Goal: Obtain resource: Download file/media

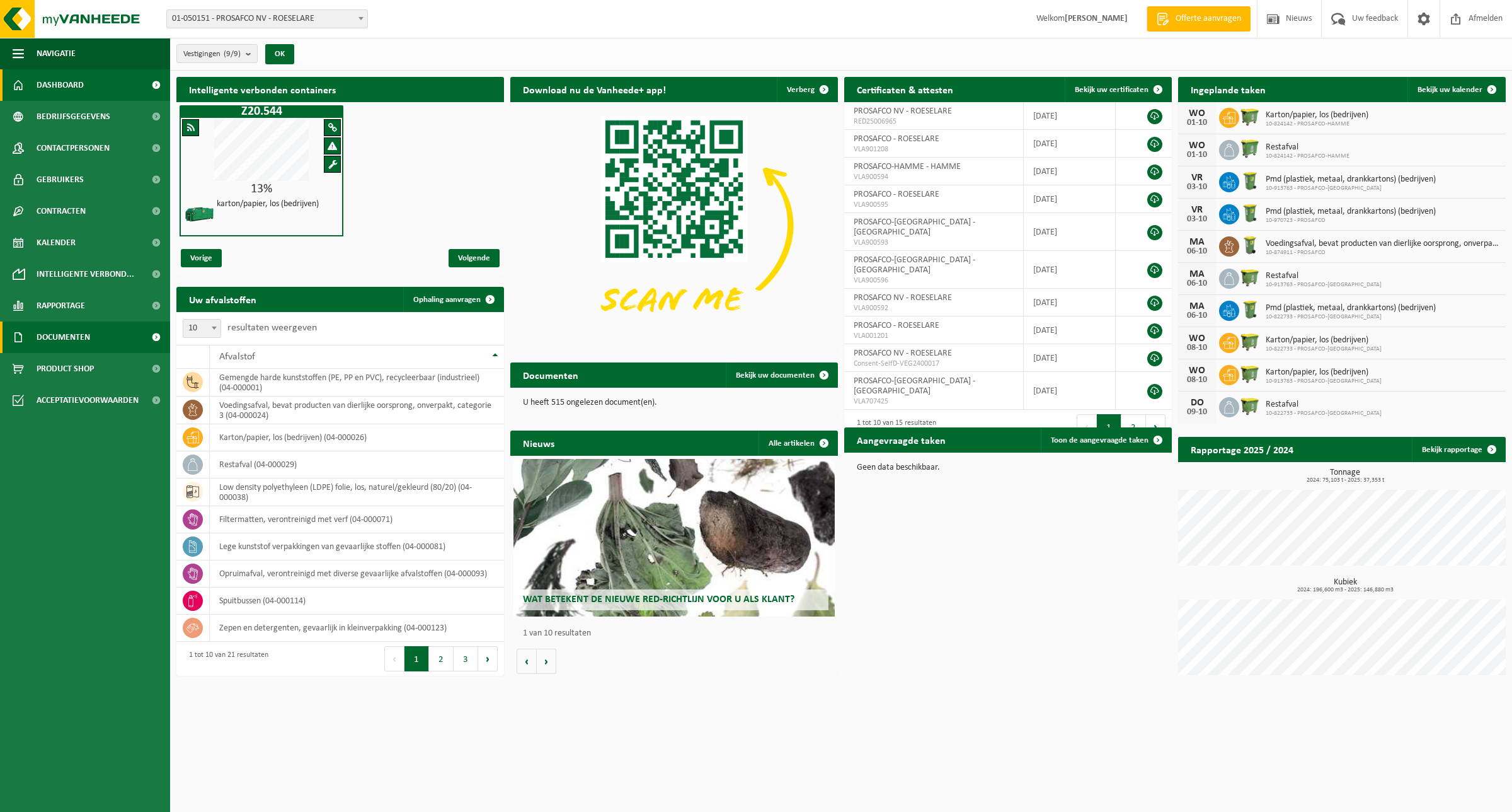
click at [77, 334] on span "Documenten" at bounding box center [64, 337] width 54 height 31
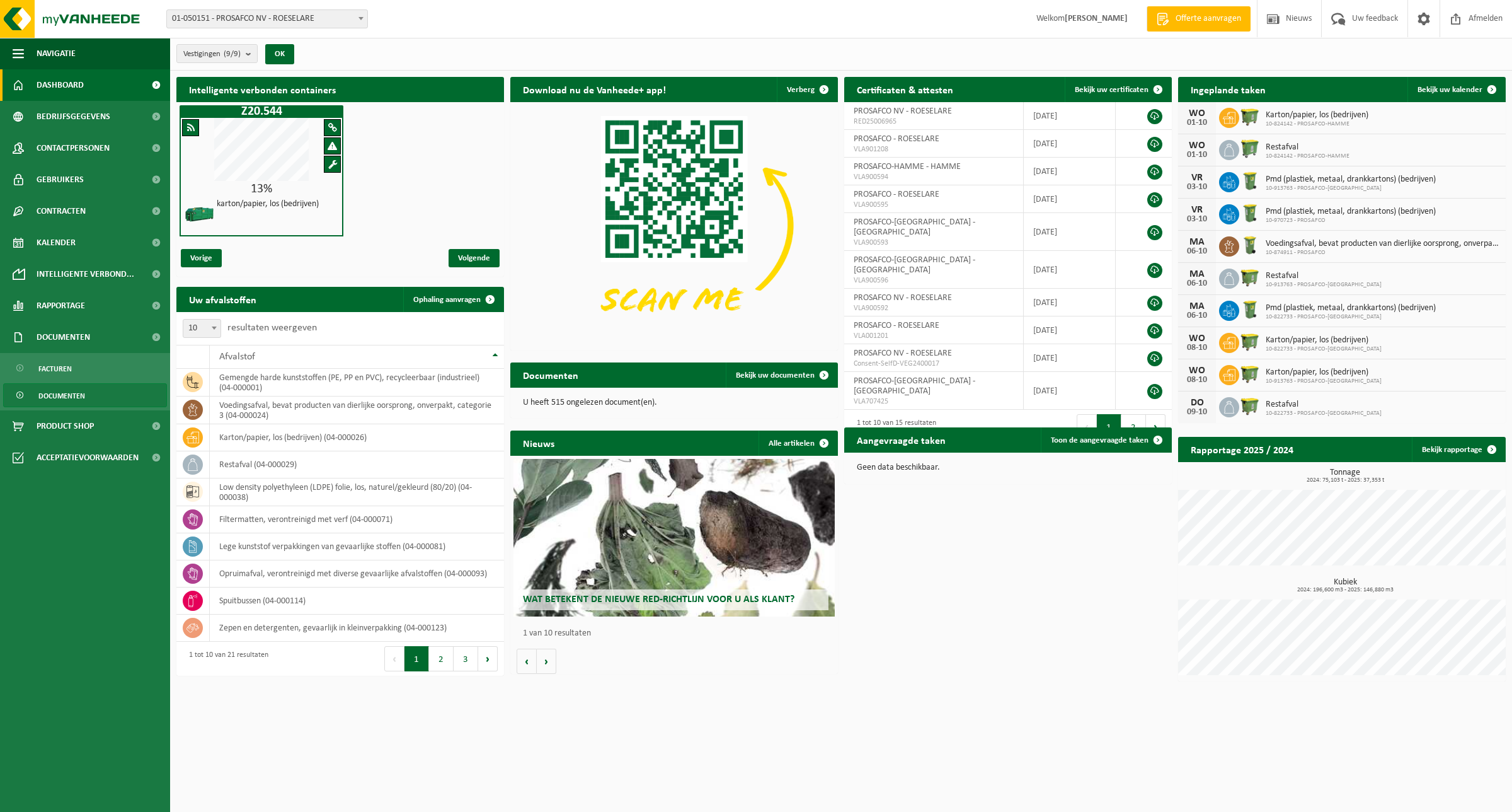
click at [63, 391] on span "Documenten" at bounding box center [62, 396] width 47 height 24
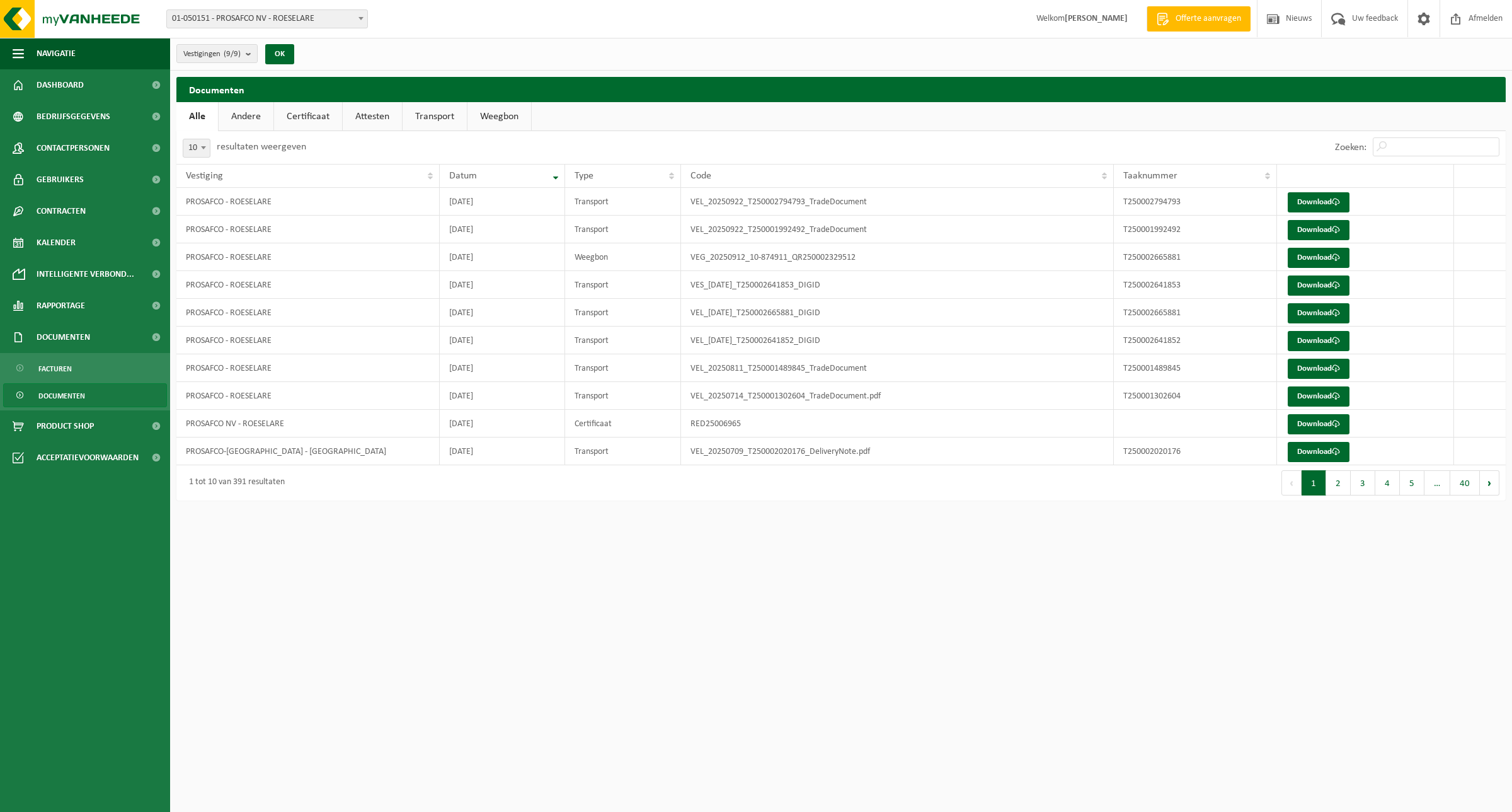
click at [500, 113] on link "Weegbon" at bounding box center [499, 117] width 64 height 29
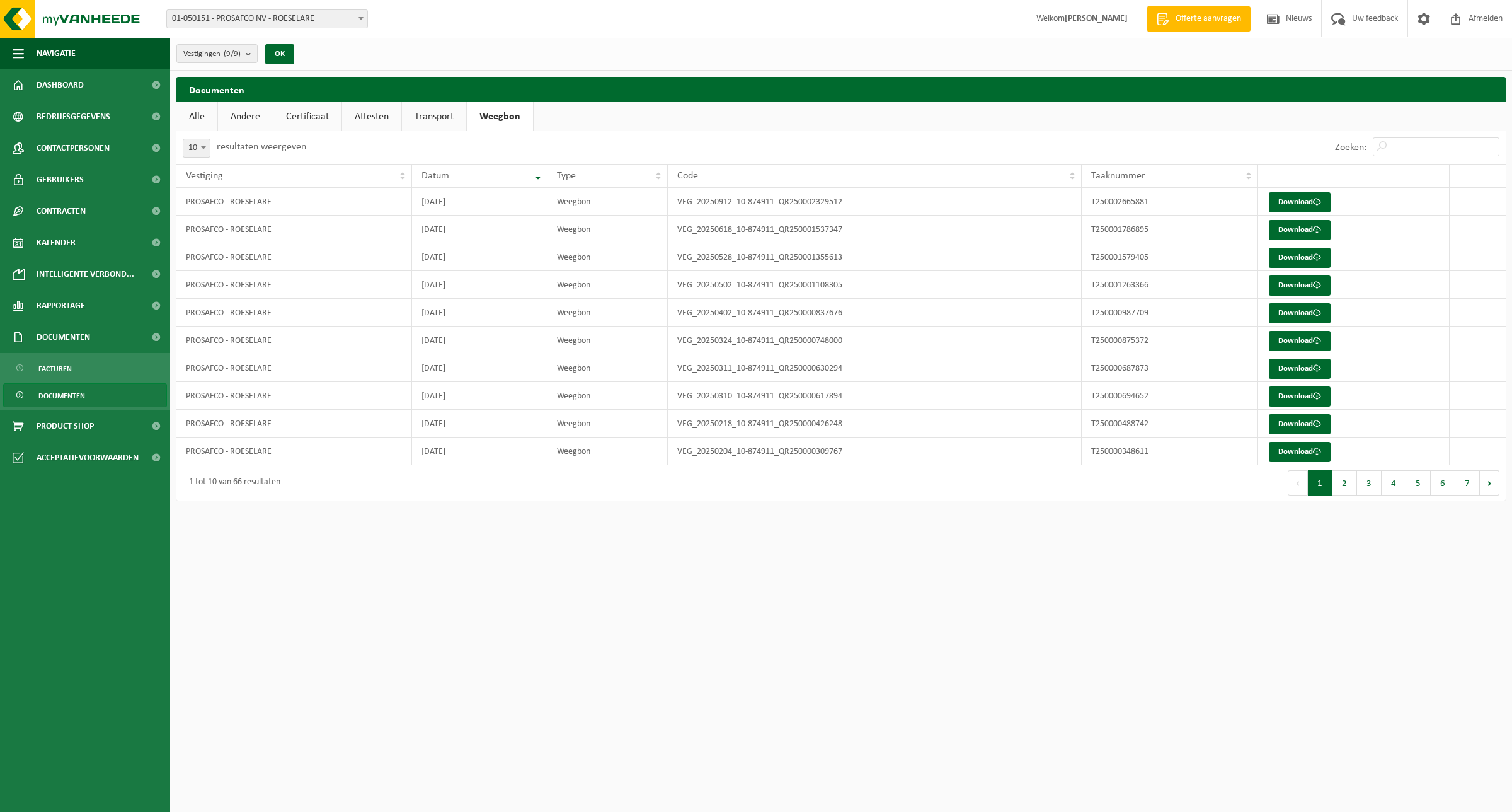
click at [434, 117] on link "Transport" at bounding box center [434, 117] width 64 height 29
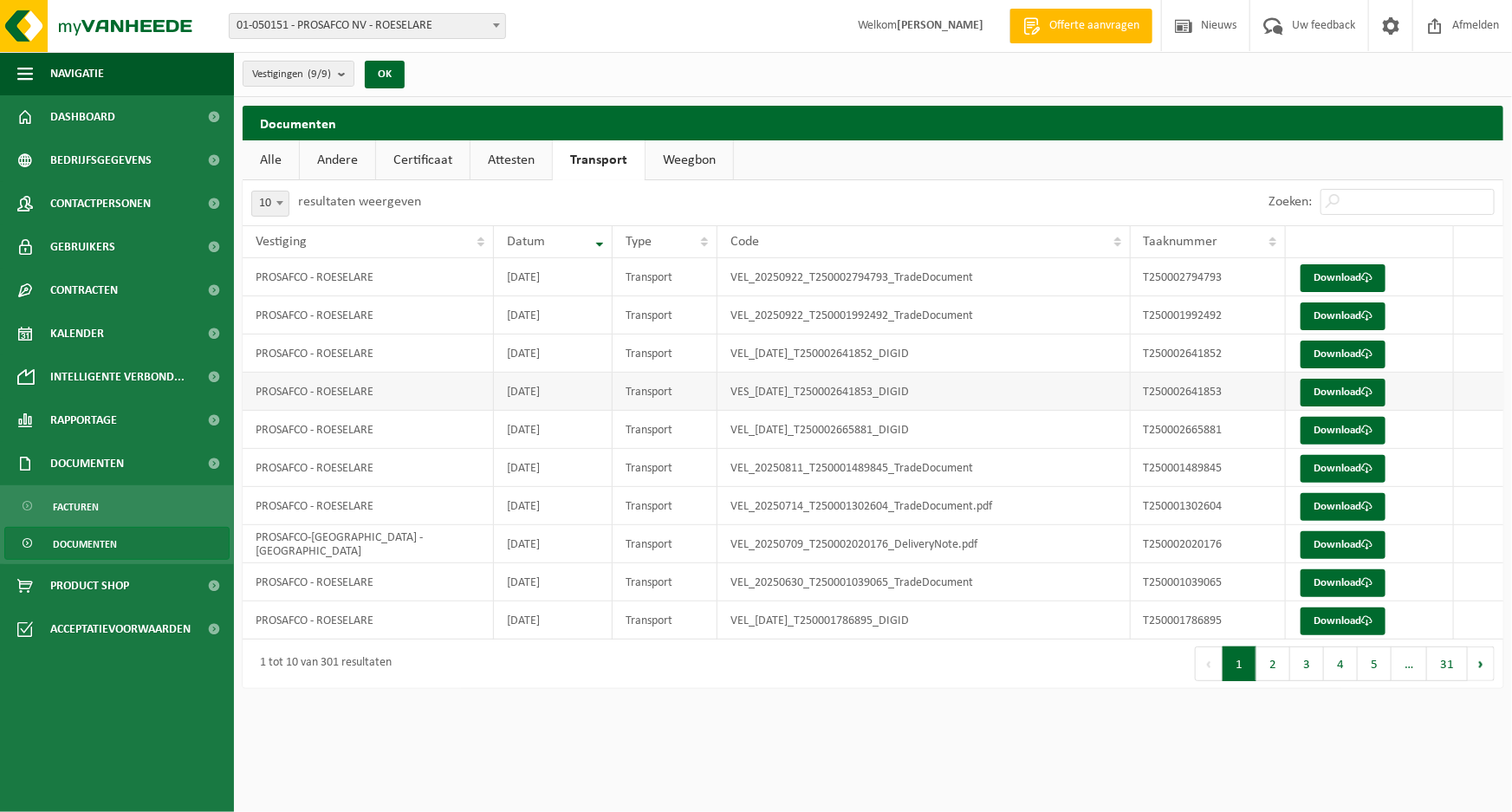
drag, startPoint x: 1876, startPoint y: 5, endPoint x: 1049, endPoint y: 397, distance: 915.2
click at [1051, 401] on td "VES_2025-09-12_T250002641853_DIGID" at bounding box center [924, 392] width 413 height 38
click at [1269, 659] on button "2" at bounding box center [1273, 663] width 34 height 34
click at [1306, 656] on button "3" at bounding box center [1307, 663] width 34 height 34
click at [503, 160] on link "Attesten" at bounding box center [511, 160] width 81 height 40
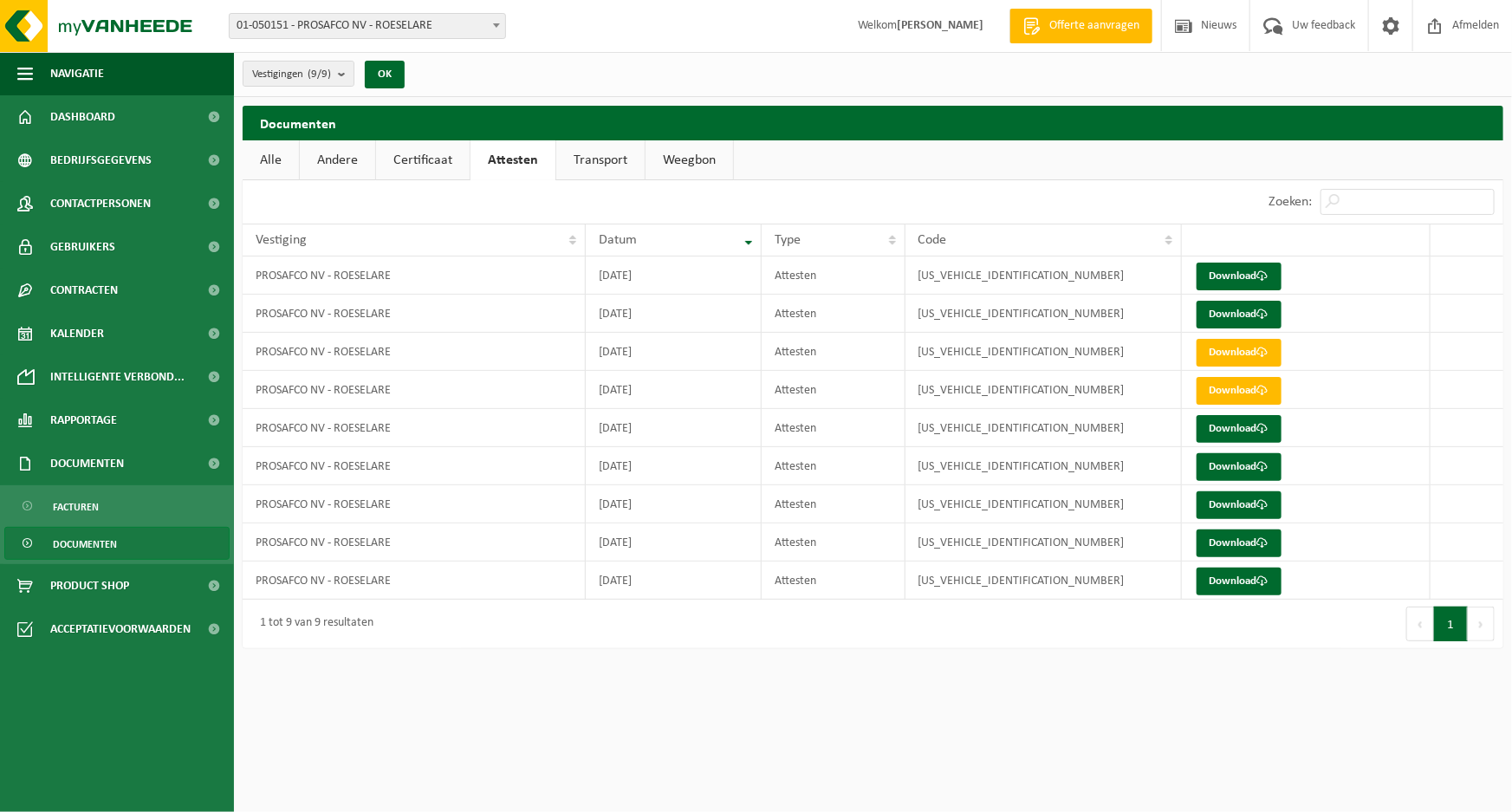
click at [424, 160] on link "Certificaat" at bounding box center [423, 160] width 94 height 40
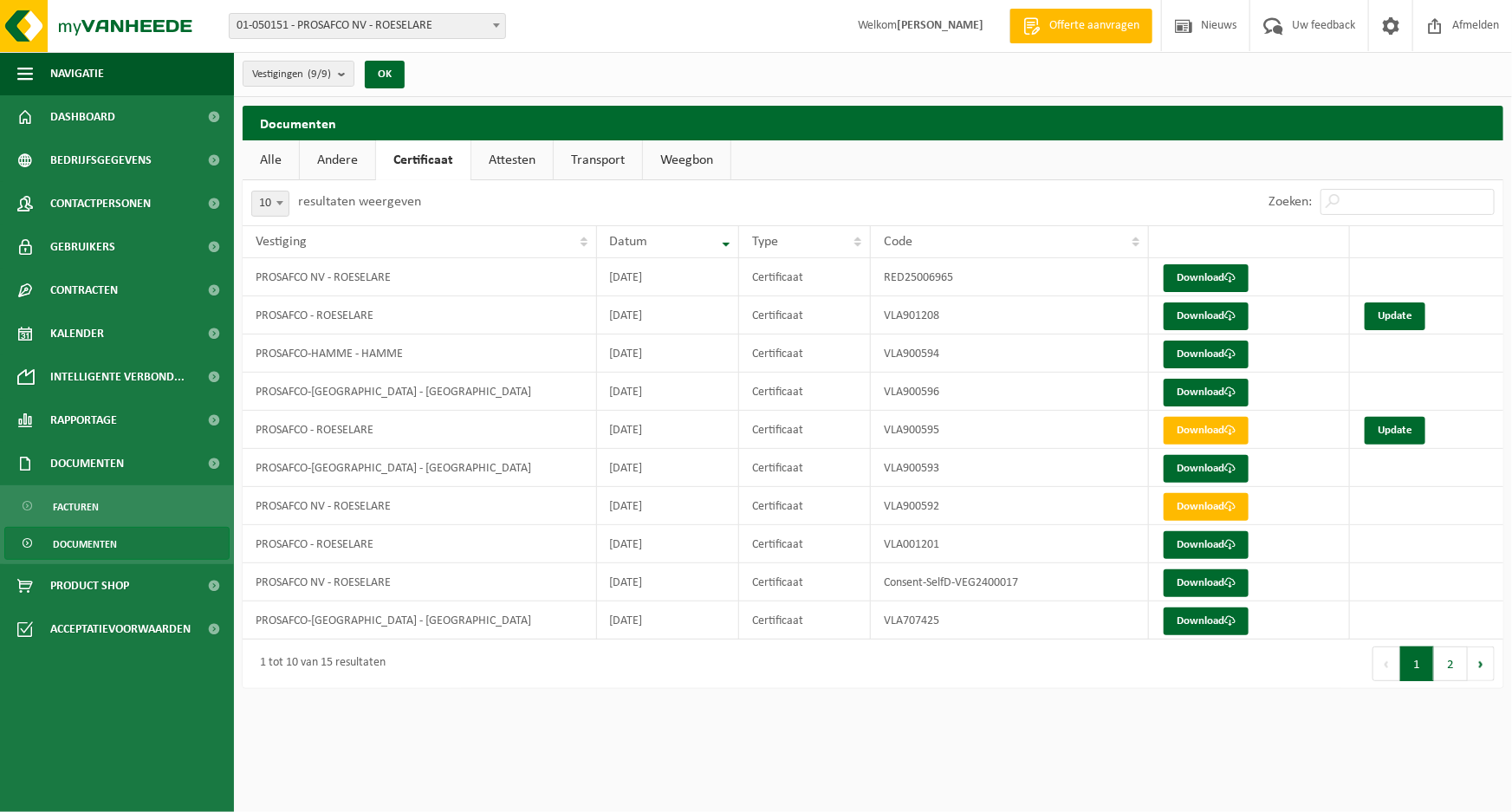
click at [348, 164] on link "Andere" at bounding box center [338, 160] width 76 height 40
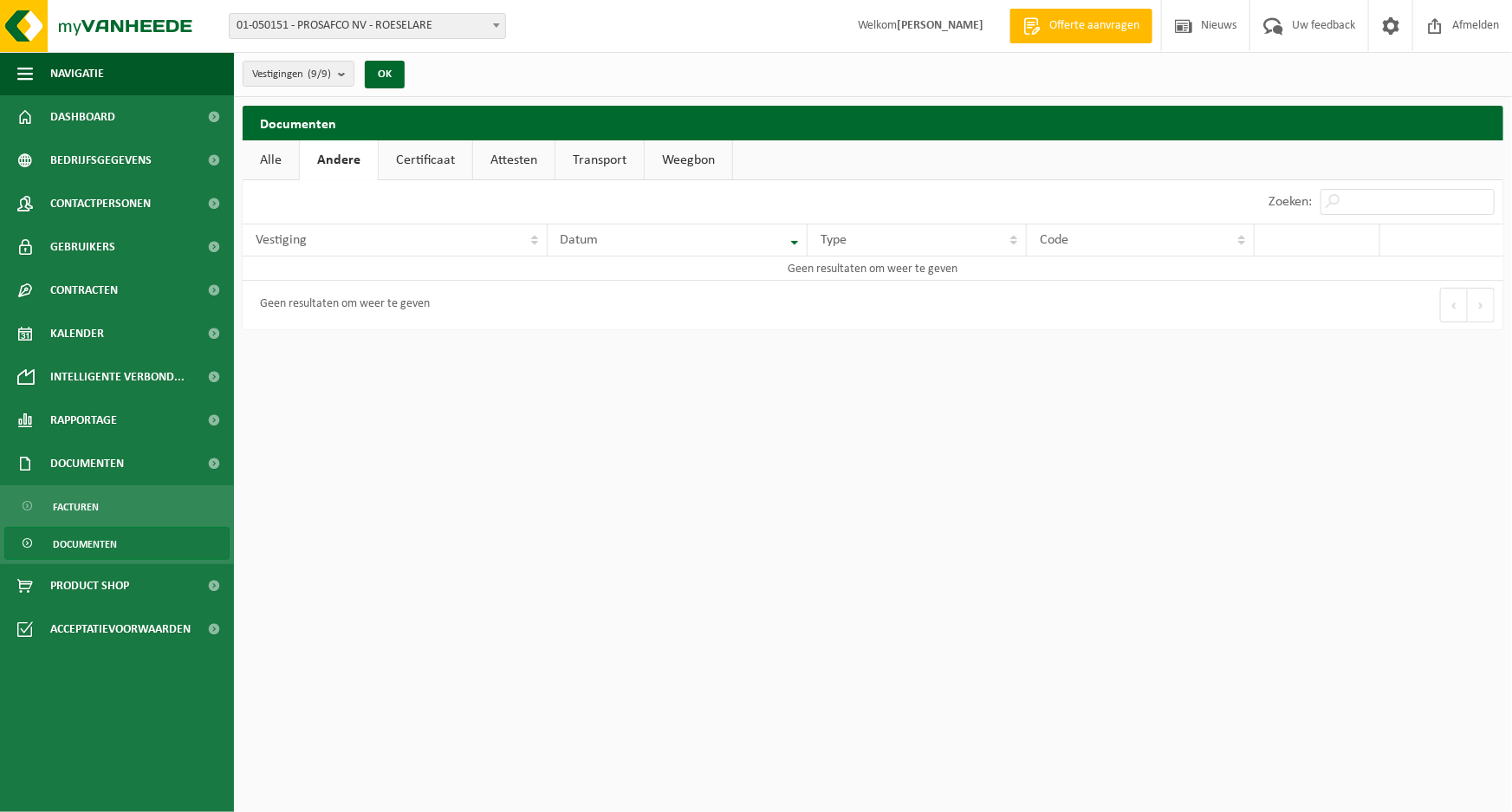
click at [686, 162] on link "Weegbon" at bounding box center [688, 160] width 87 height 40
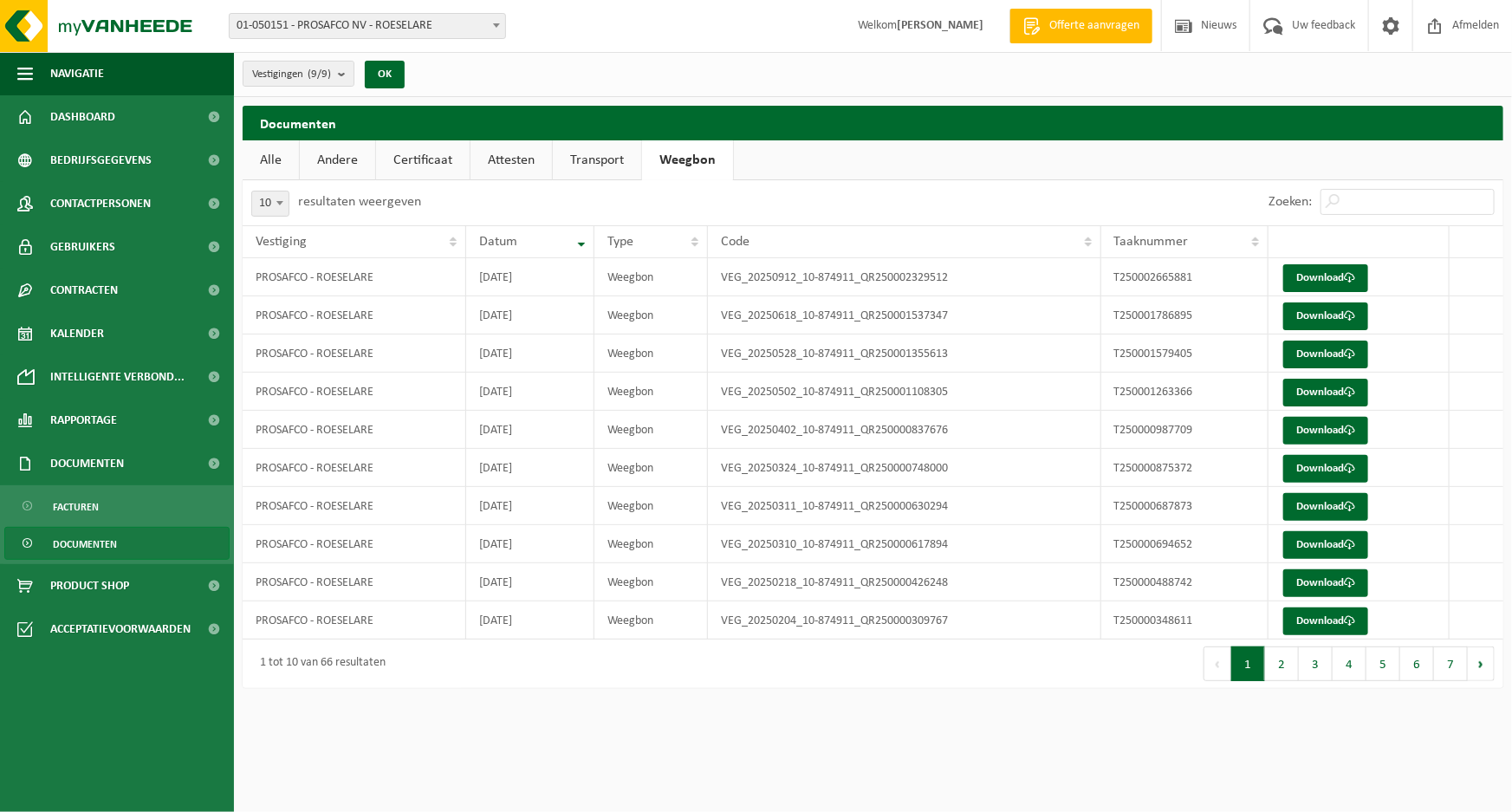
click at [597, 160] on link "Transport" at bounding box center [597, 160] width 88 height 40
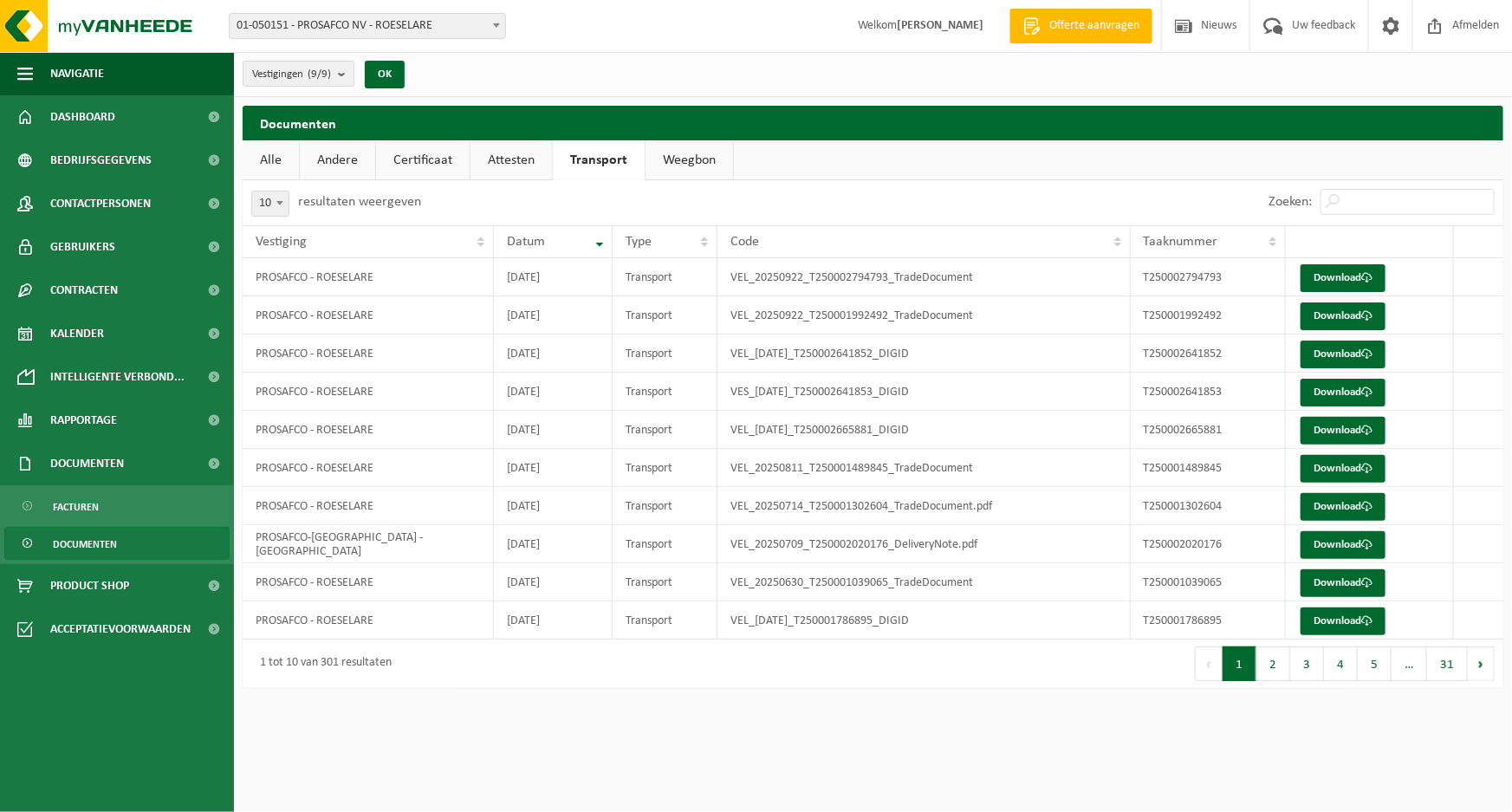
click at [342, 160] on link "Andere" at bounding box center [338, 160] width 76 height 40
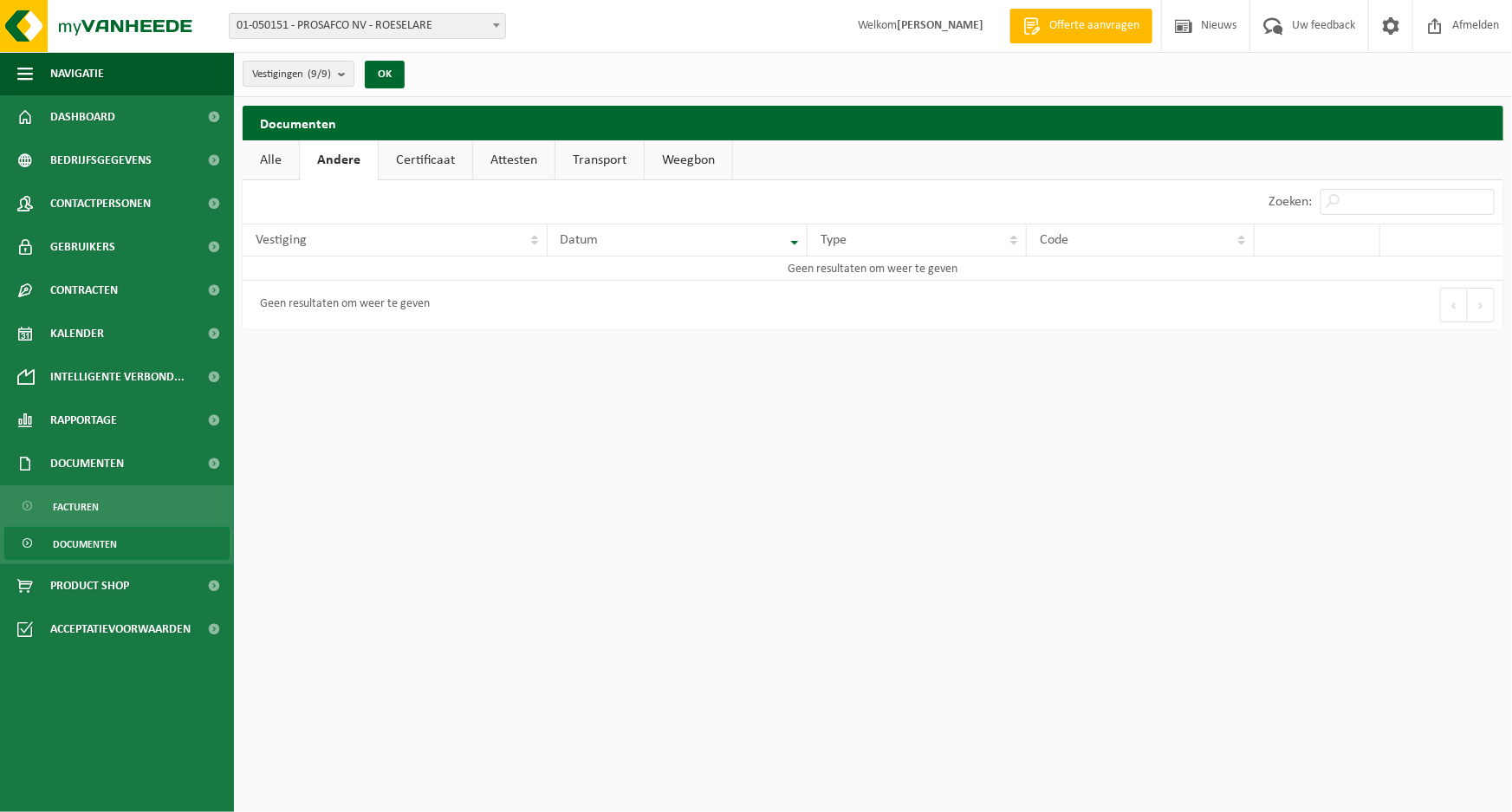
click at [411, 160] on link "Certificaat" at bounding box center [425, 160] width 94 height 40
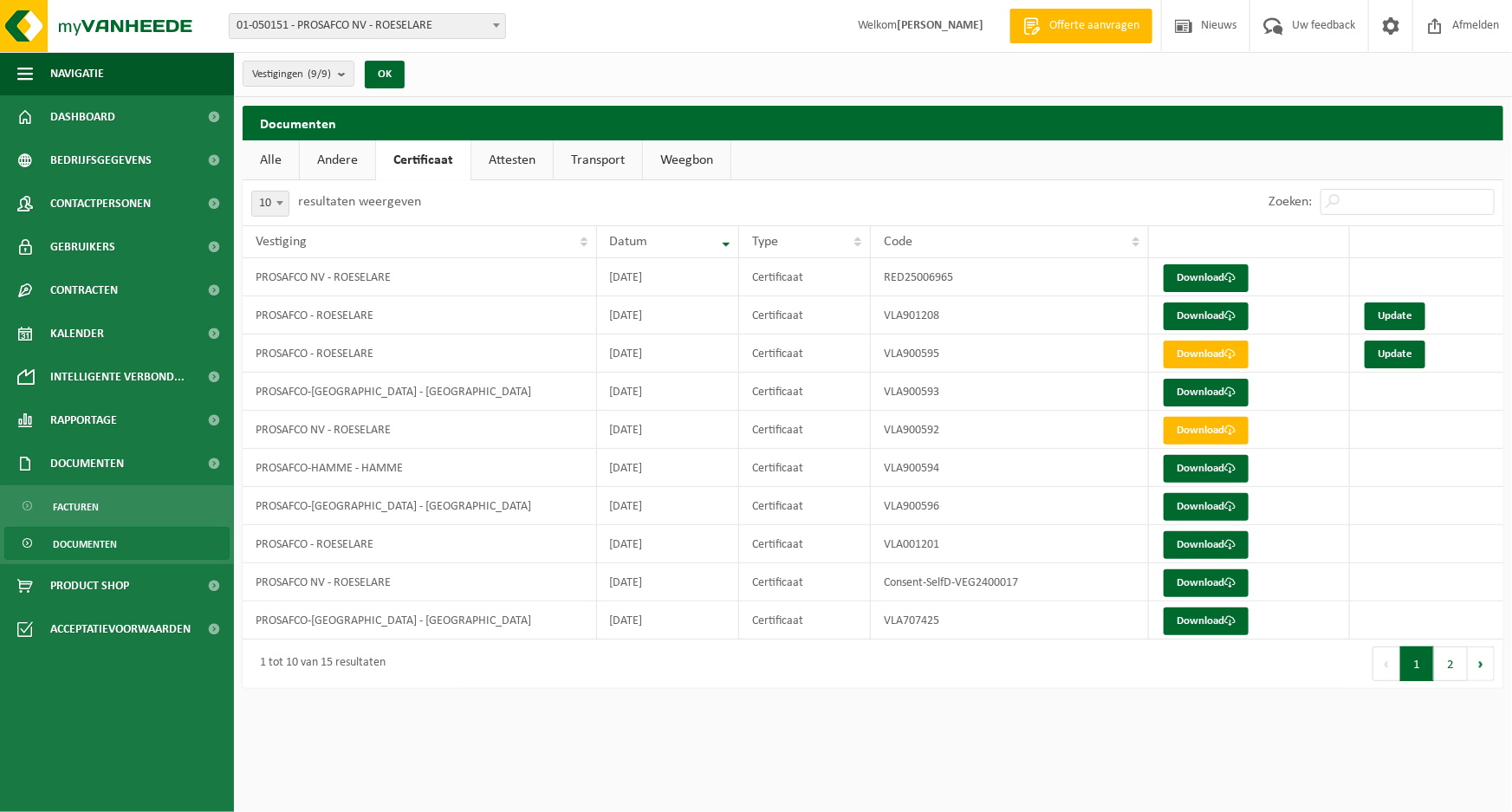
click at [506, 165] on link "Attesten" at bounding box center [512, 160] width 81 height 40
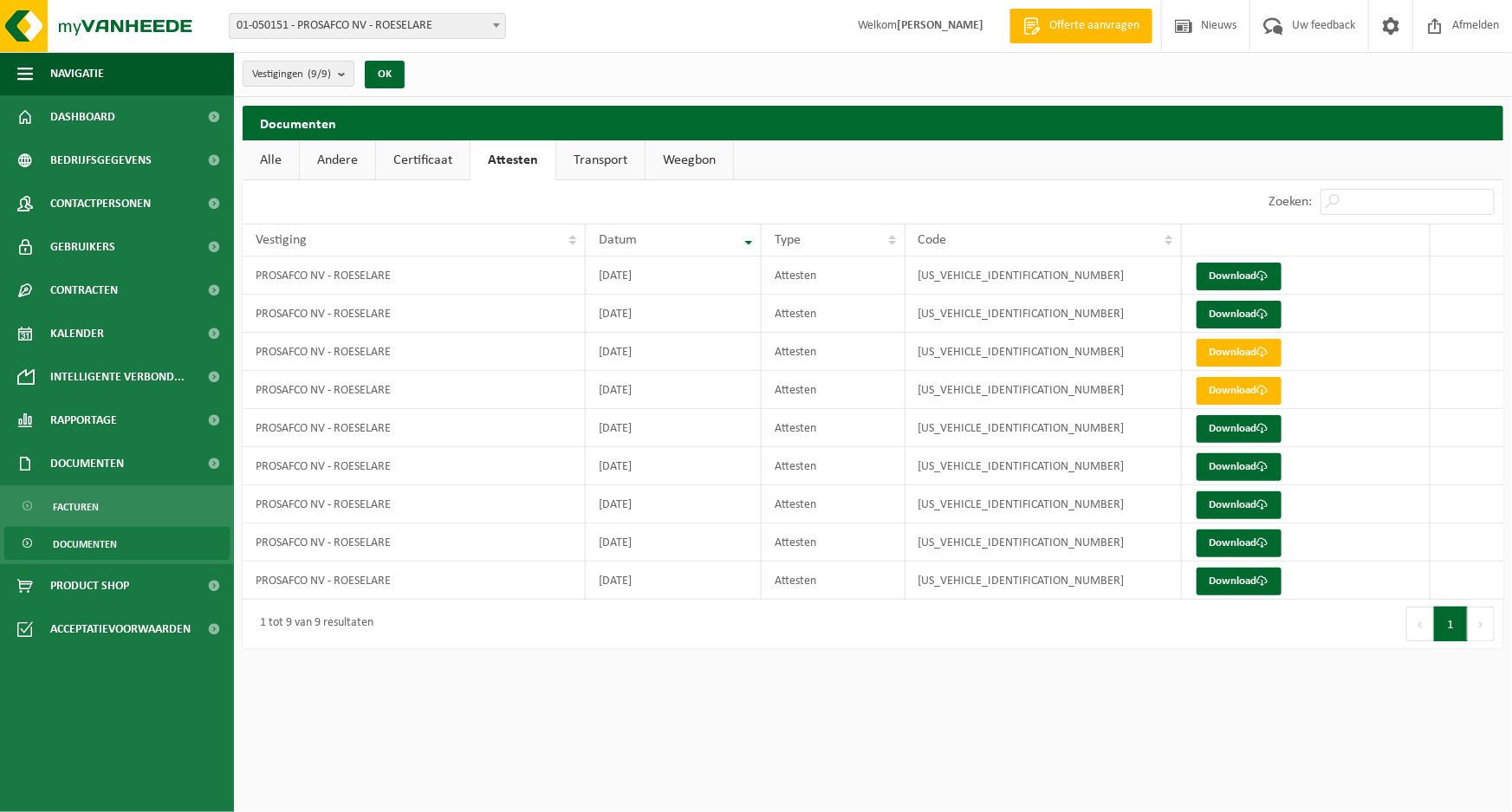
click at [586, 163] on link "Transport" at bounding box center [600, 160] width 88 height 40
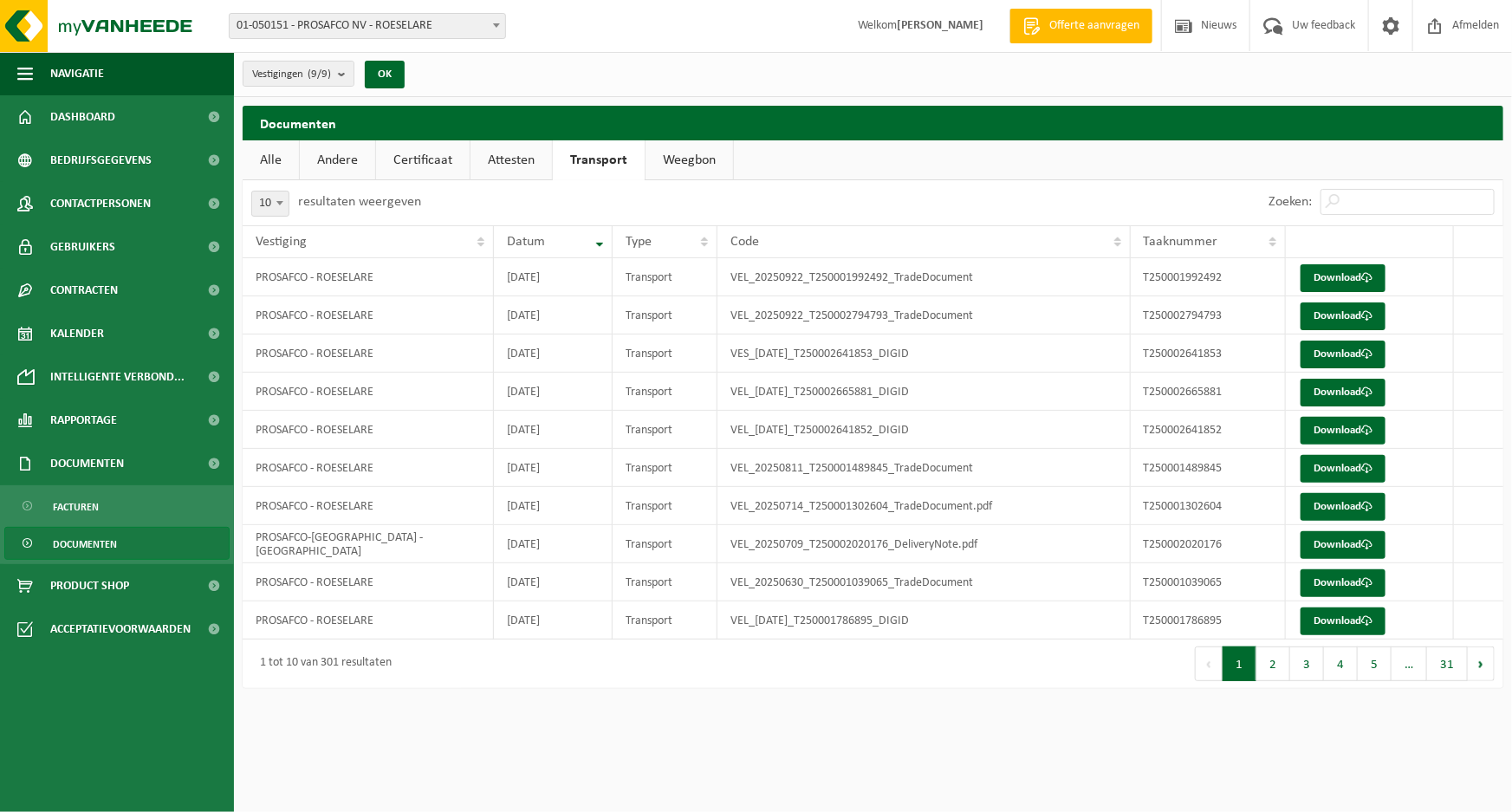
click at [672, 167] on link "Weegbon" at bounding box center [688, 160] width 87 height 40
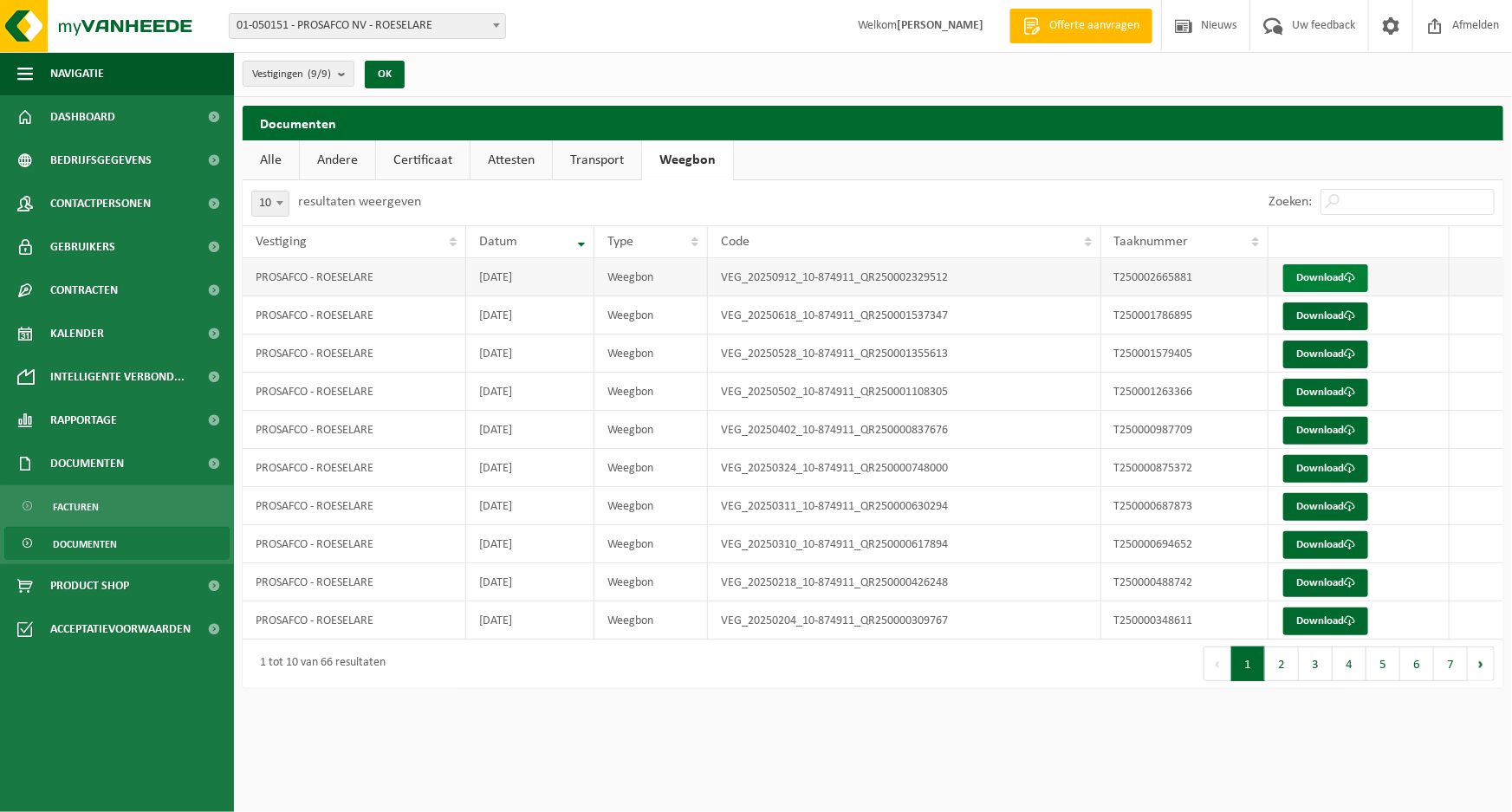
click at [1310, 277] on link "Download" at bounding box center [1325, 278] width 85 height 28
click at [592, 159] on link "Transport" at bounding box center [597, 160] width 88 height 40
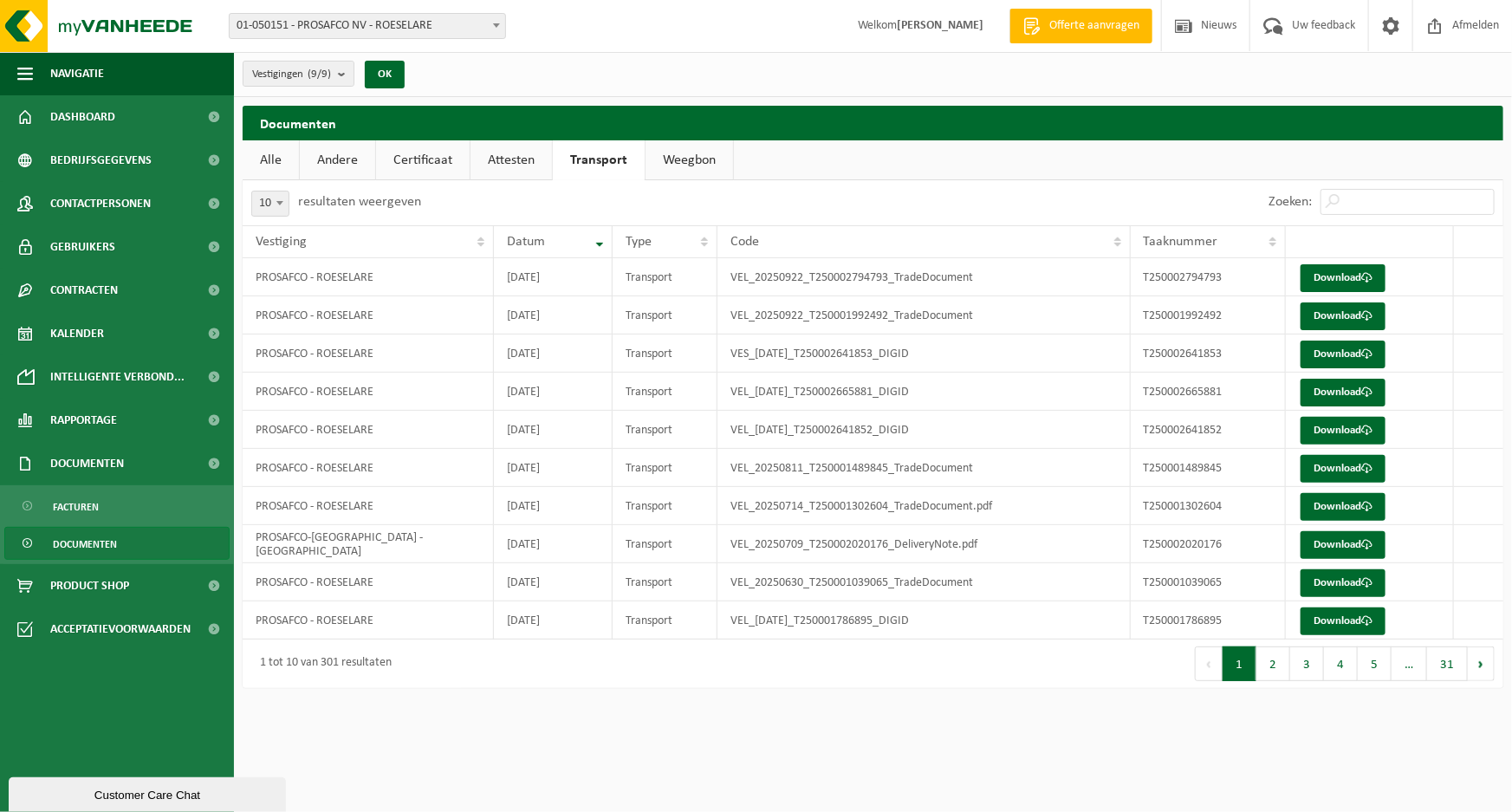
click at [516, 160] on link "Attesten" at bounding box center [511, 160] width 81 height 40
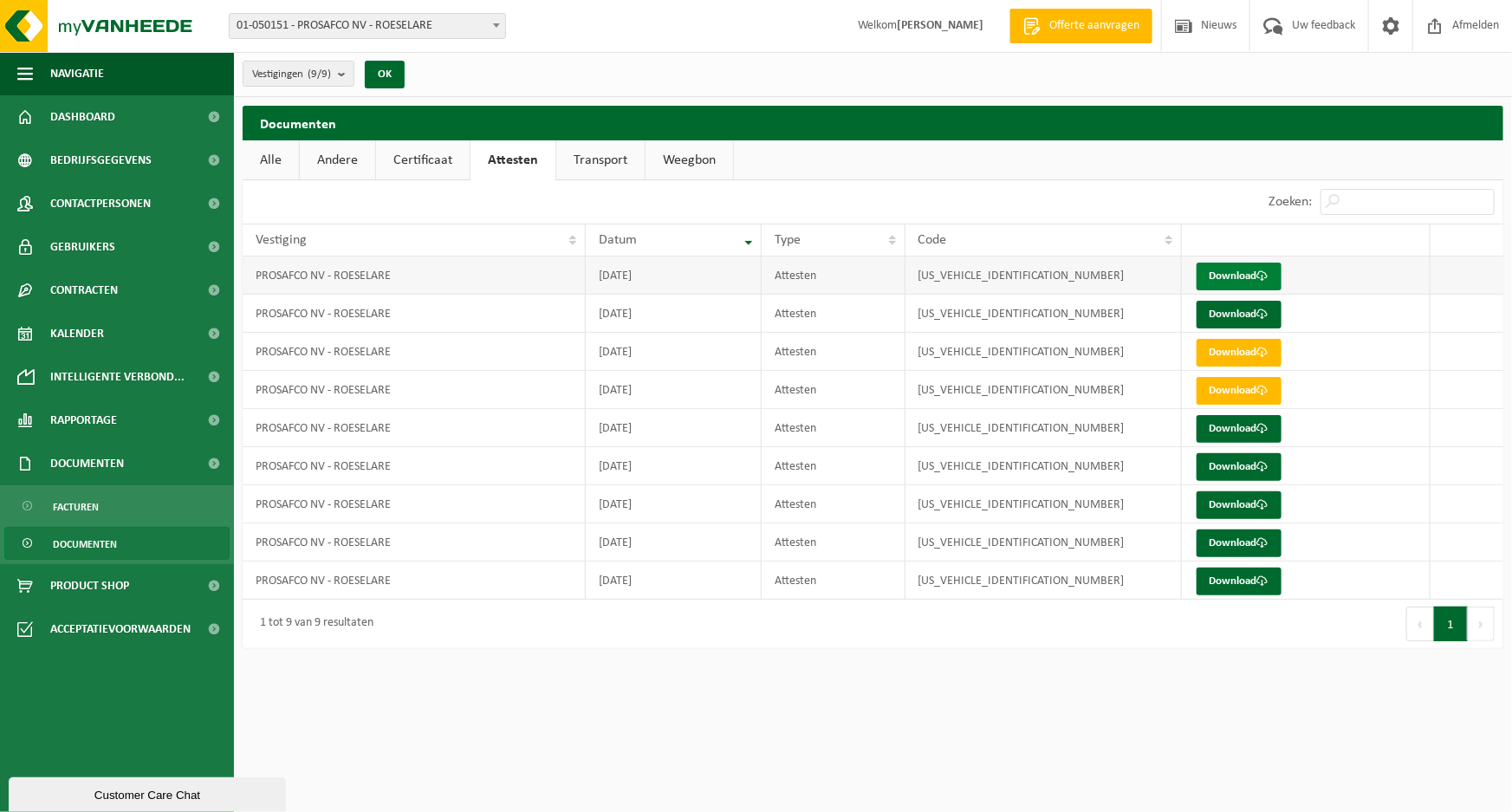
click at [1222, 275] on link "Download" at bounding box center [1239, 276] width 85 height 28
click at [415, 163] on link "Certificaat" at bounding box center [423, 160] width 94 height 40
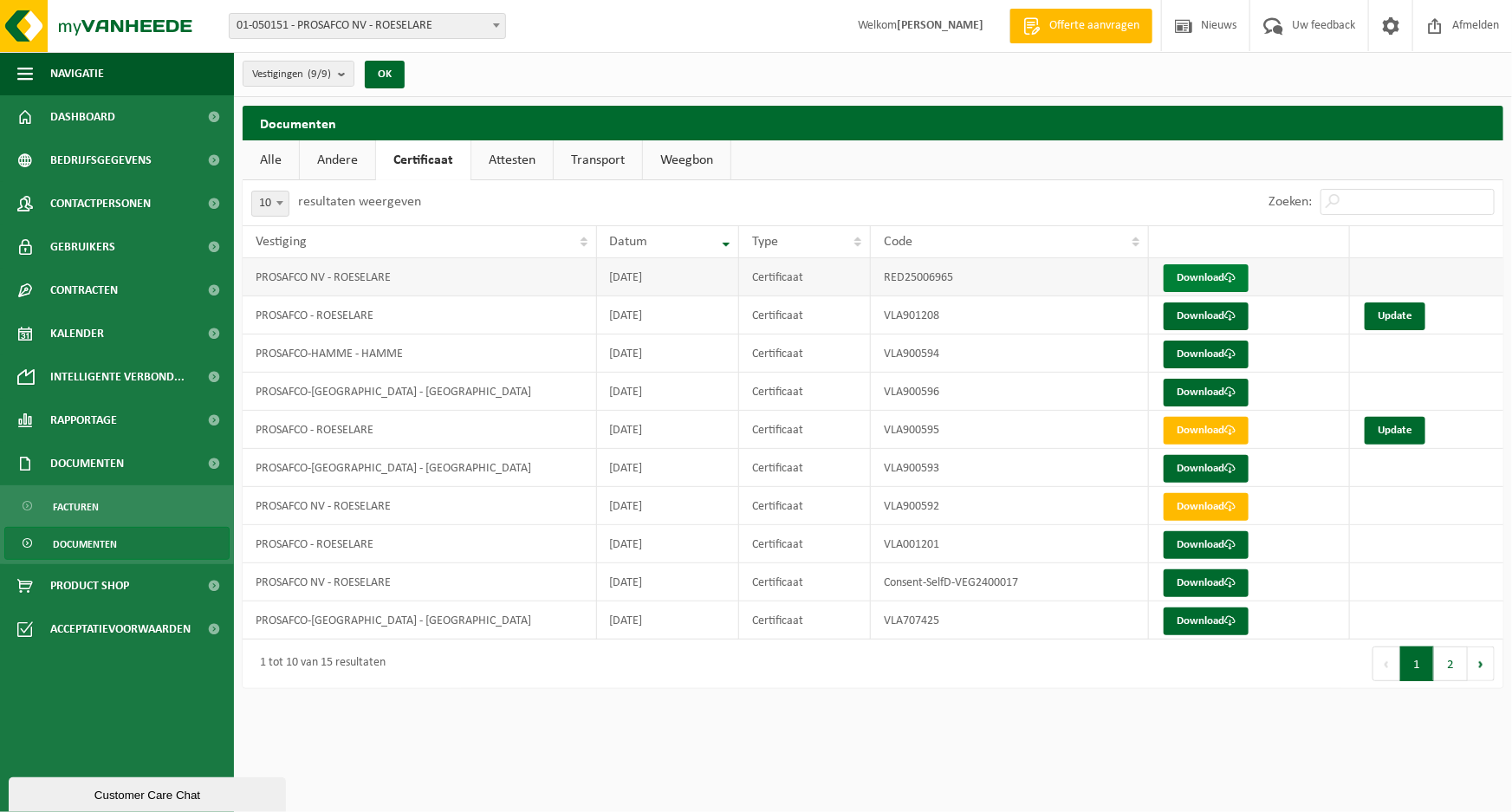
click at [1216, 279] on link "Download" at bounding box center [1207, 278] width 85 height 28
click at [349, 160] on link "Andere" at bounding box center [338, 160] width 76 height 40
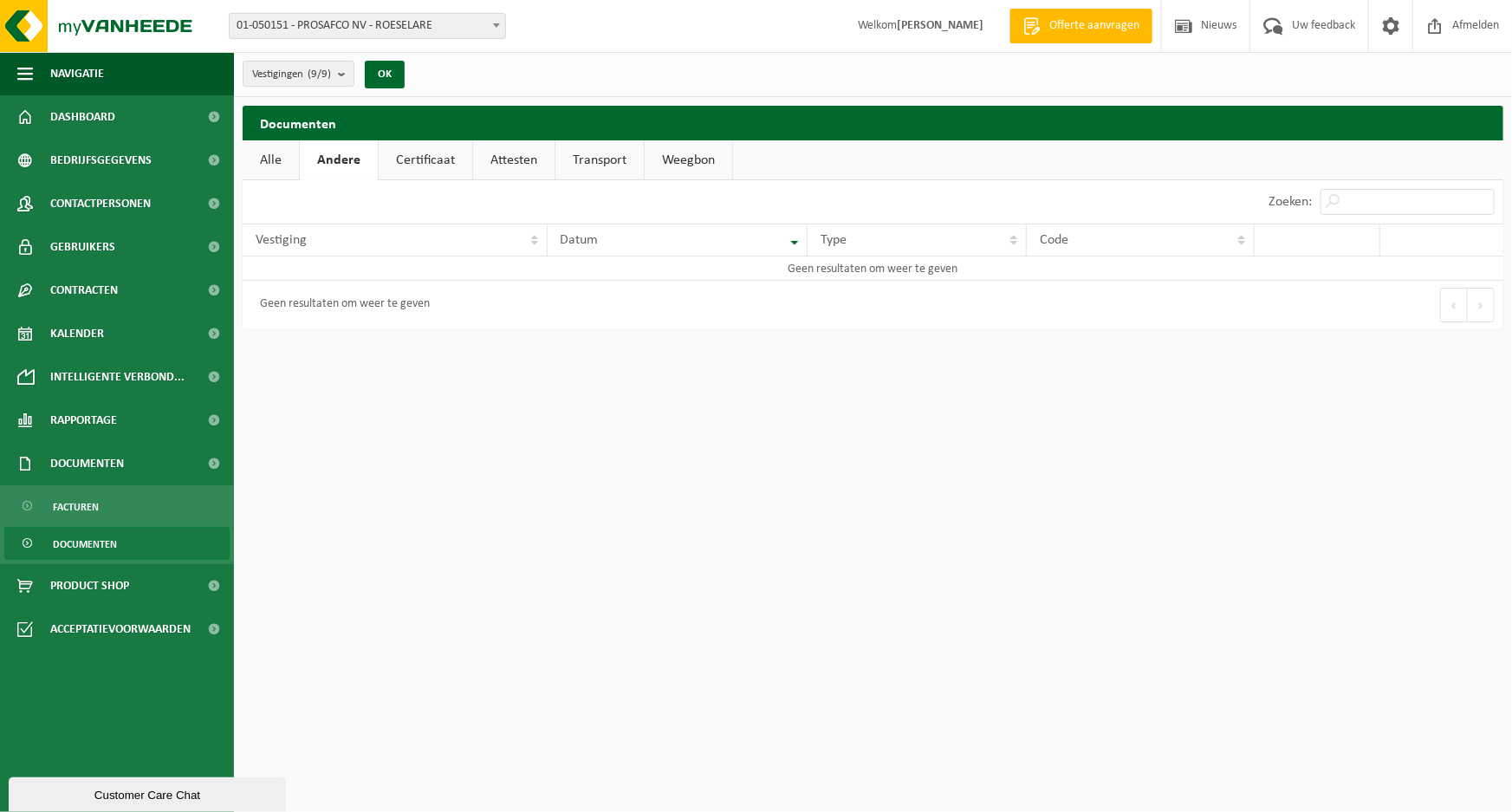
click at [269, 163] on link "Alle" at bounding box center [270, 160] width 57 height 40
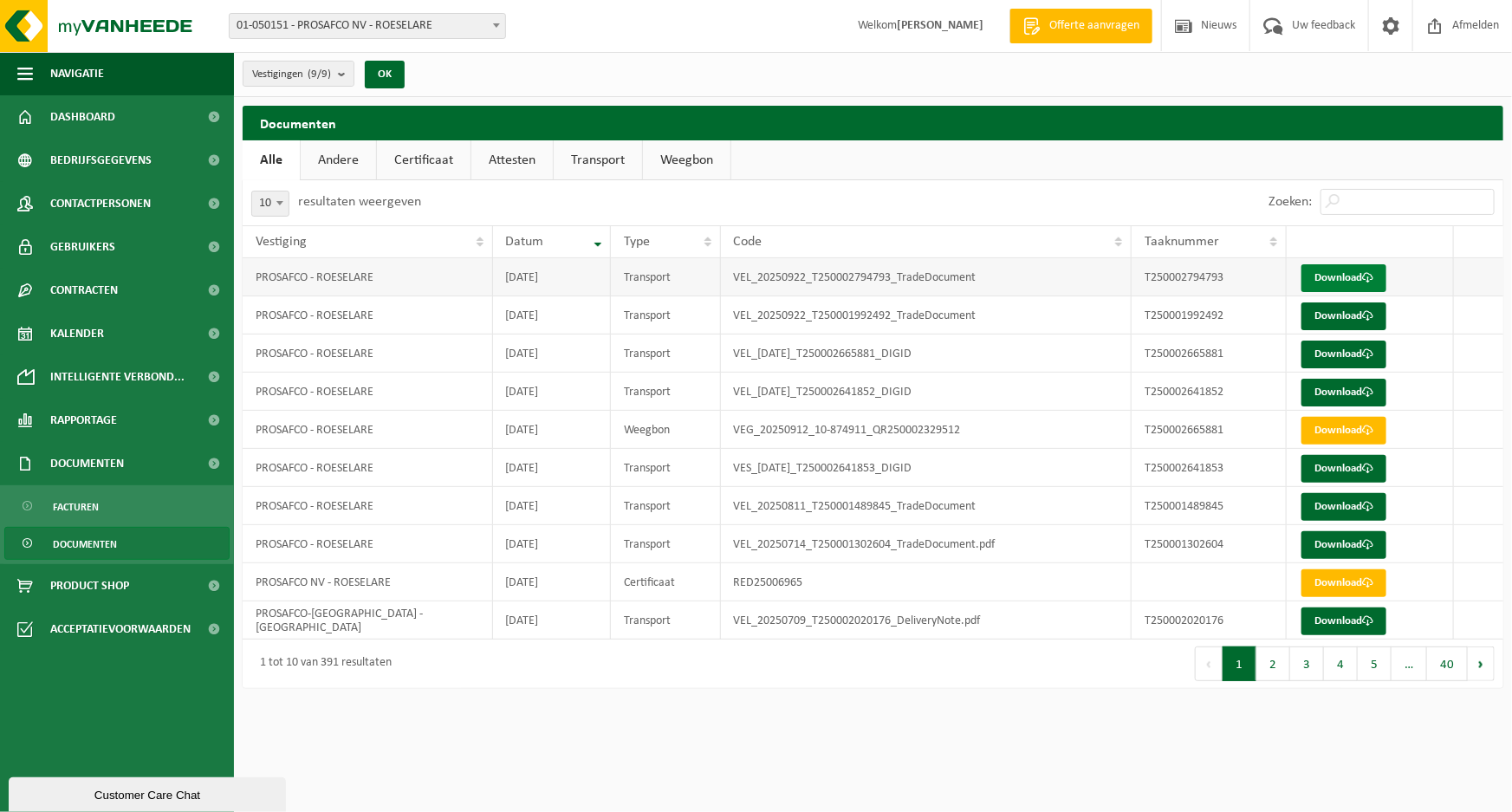
click at [1327, 274] on link "Download" at bounding box center [1343, 278] width 85 height 28
click at [62, 505] on span "Facturen" at bounding box center [76, 506] width 46 height 33
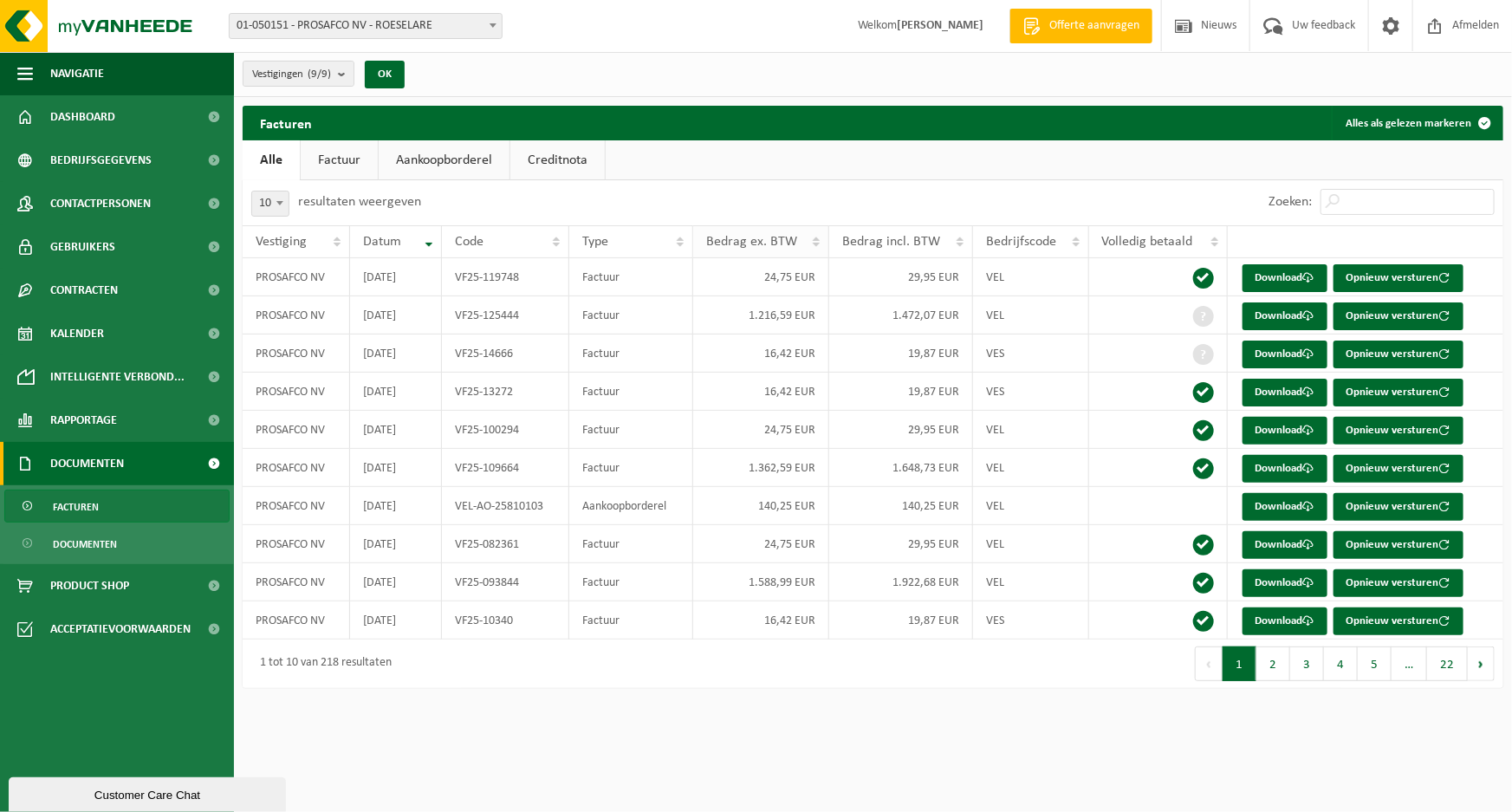
click at [781, 241] on span "Bedrag ex. BTW" at bounding box center [751, 242] width 91 height 14
click at [780, 240] on span "Bedrag ex. BTW" at bounding box center [751, 242] width 91 height 14
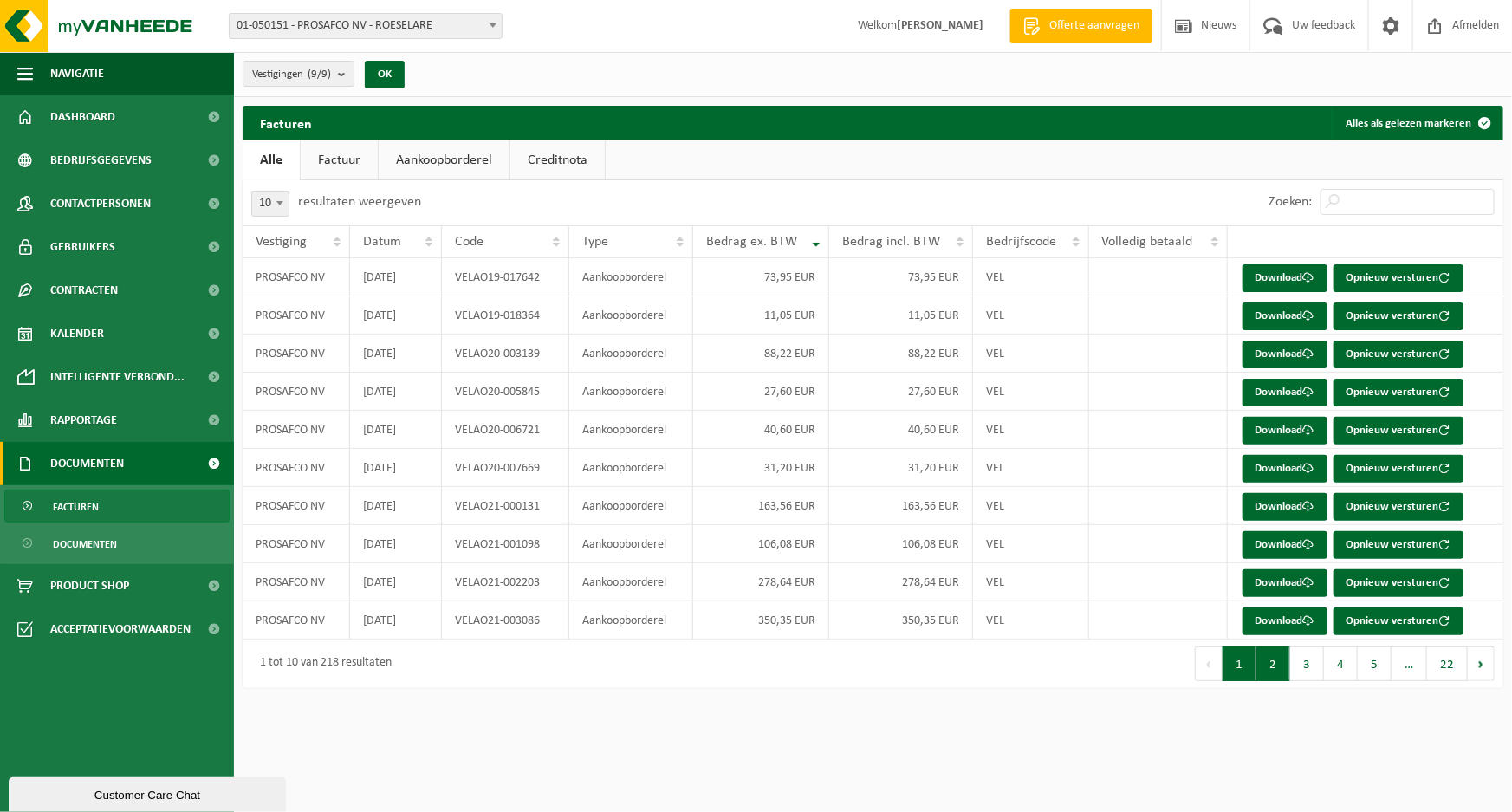
click at [1271, 671] on button "2" at bounding box center [1273, 663] width 34 height 34
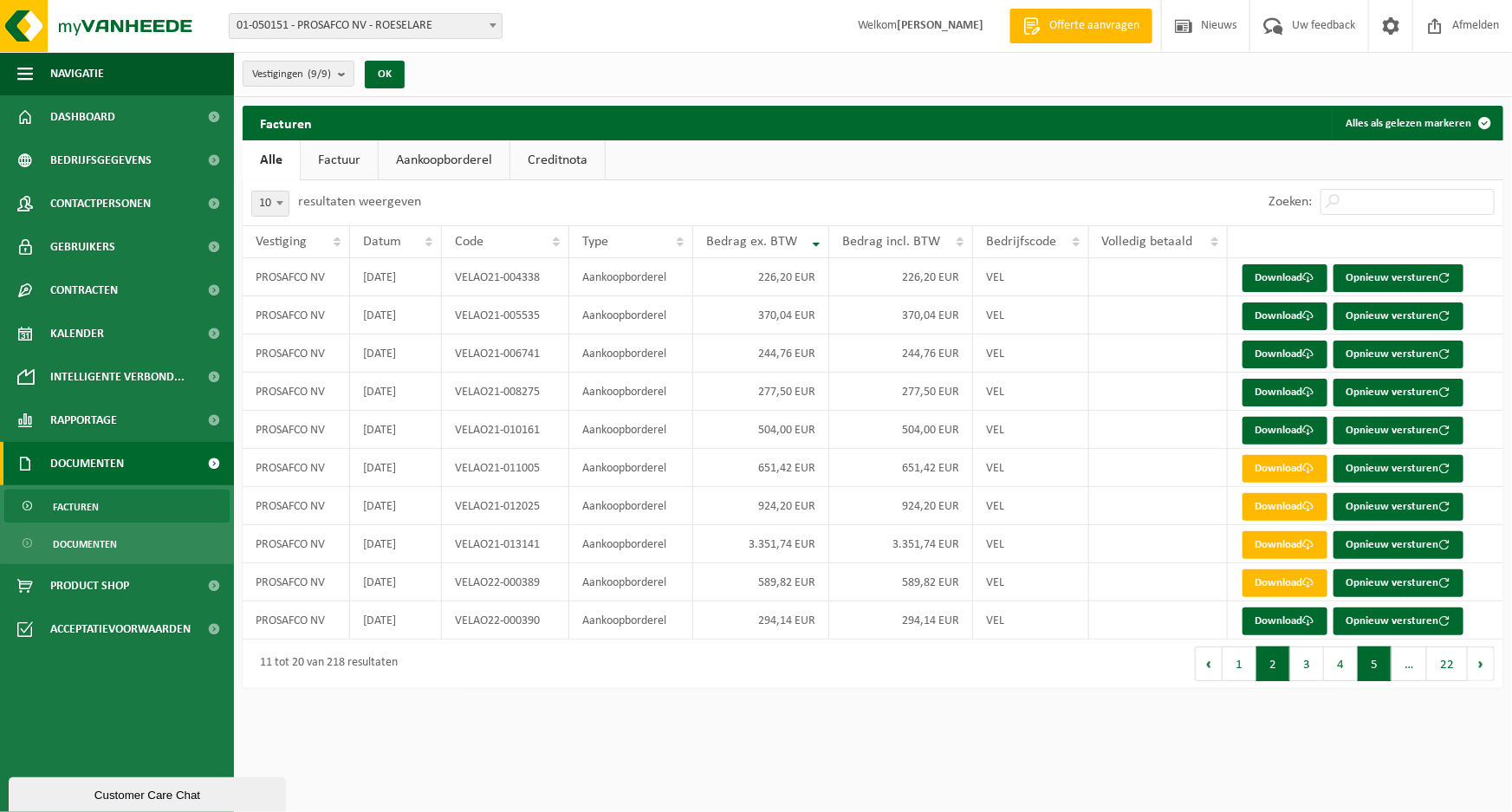
click at [1362, 667] on button "5" at bounding box center [1375, 663] width 34 height 34
click at [1380, 671] on button "6" at bounding box center [1375, 663] width 34 height 34
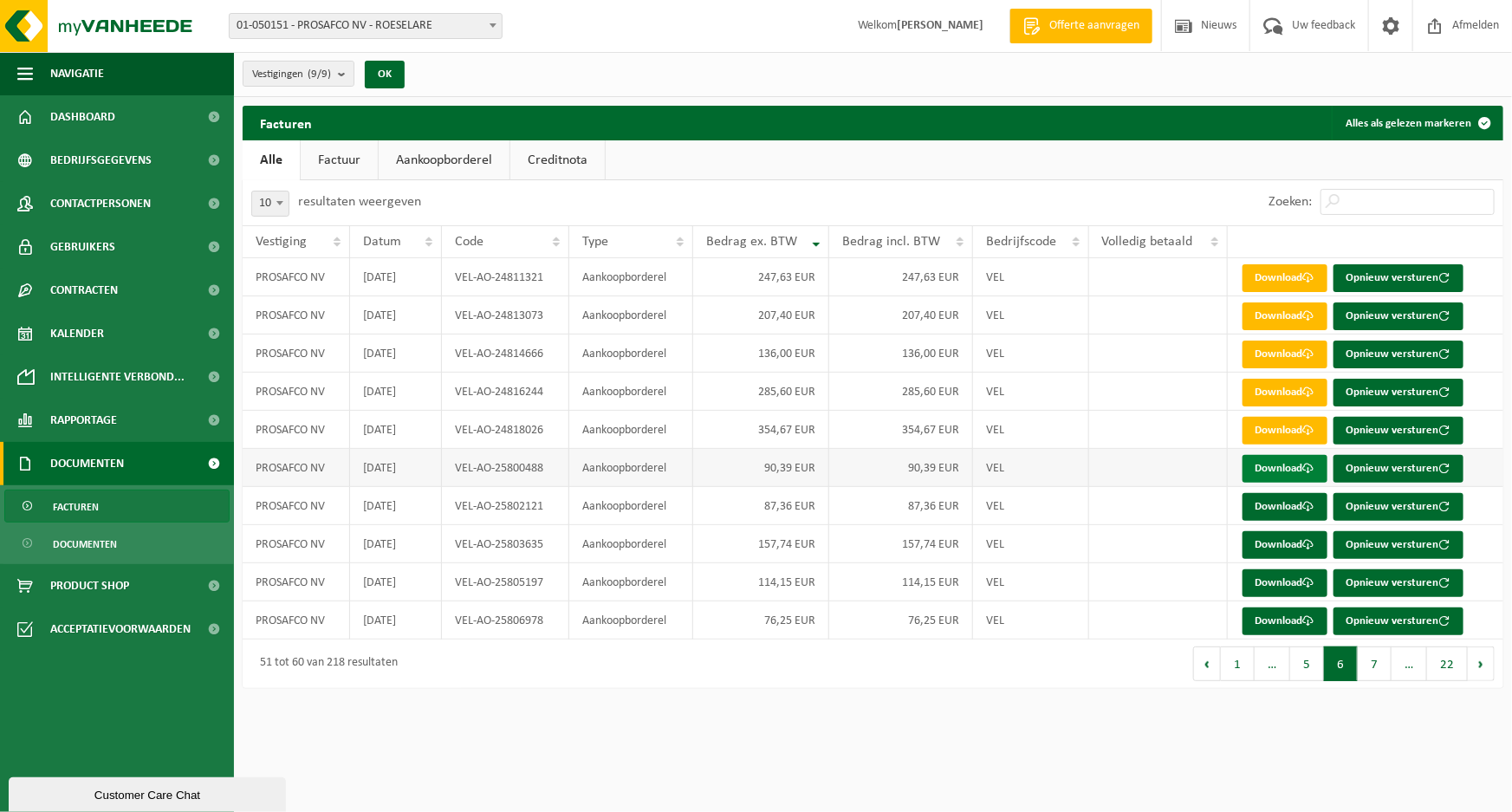
click at [1259, 476] on link "Download" at bounding box center [1285, 469] width 85 height 28
click at [1259, 510] on link "Download" at bounding box center [1285, 506] width 85 height 28
drag, startPoint x: 546, startPoint y: 476, endPoint x: 457, endPoint y: 478, distance: 89.0
click at [457, 478] on td "VEL-AO-25800488" at bounding box center [506, 468] width 128 height 38
copy td "VEL-AO-25800488"
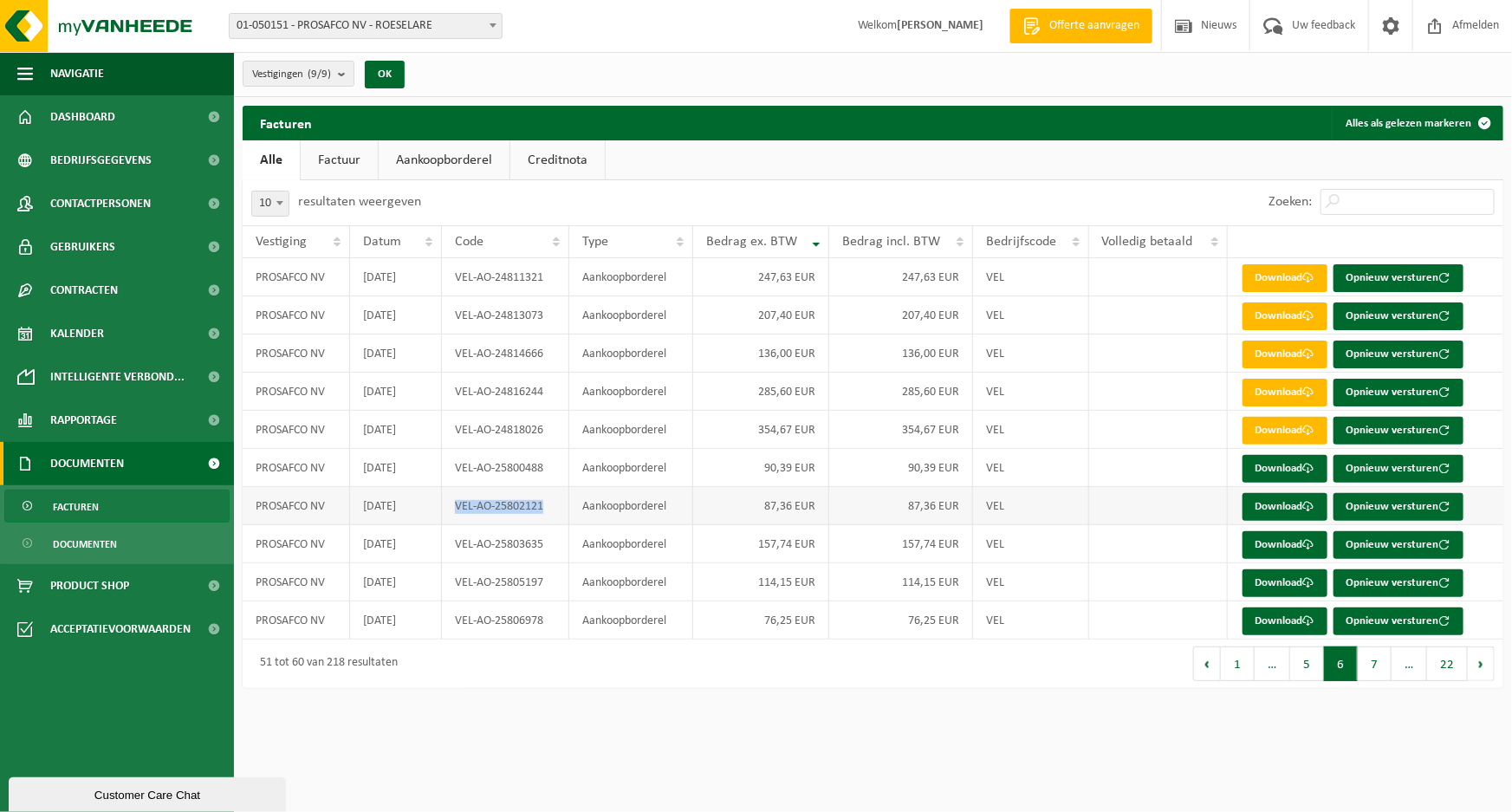
drag, startPoint x: 548, startPoint y: 513, endPoint x: 454, endPoint y: 511, distance: 94.0
click at [454, 511] on td "VEL-AO-25802121" at bounding box center [506, 506] width 128 height 38
copy td "VEL-AO-25802121"
drag, startPoint x: 542, startPoint y: 554, endPoint x: 470, endPoint y: 553, distance: 72.0
click at [459, 556] on td "VEL-AO-25803635" at bounding box center [506, 544] width 128 height 38
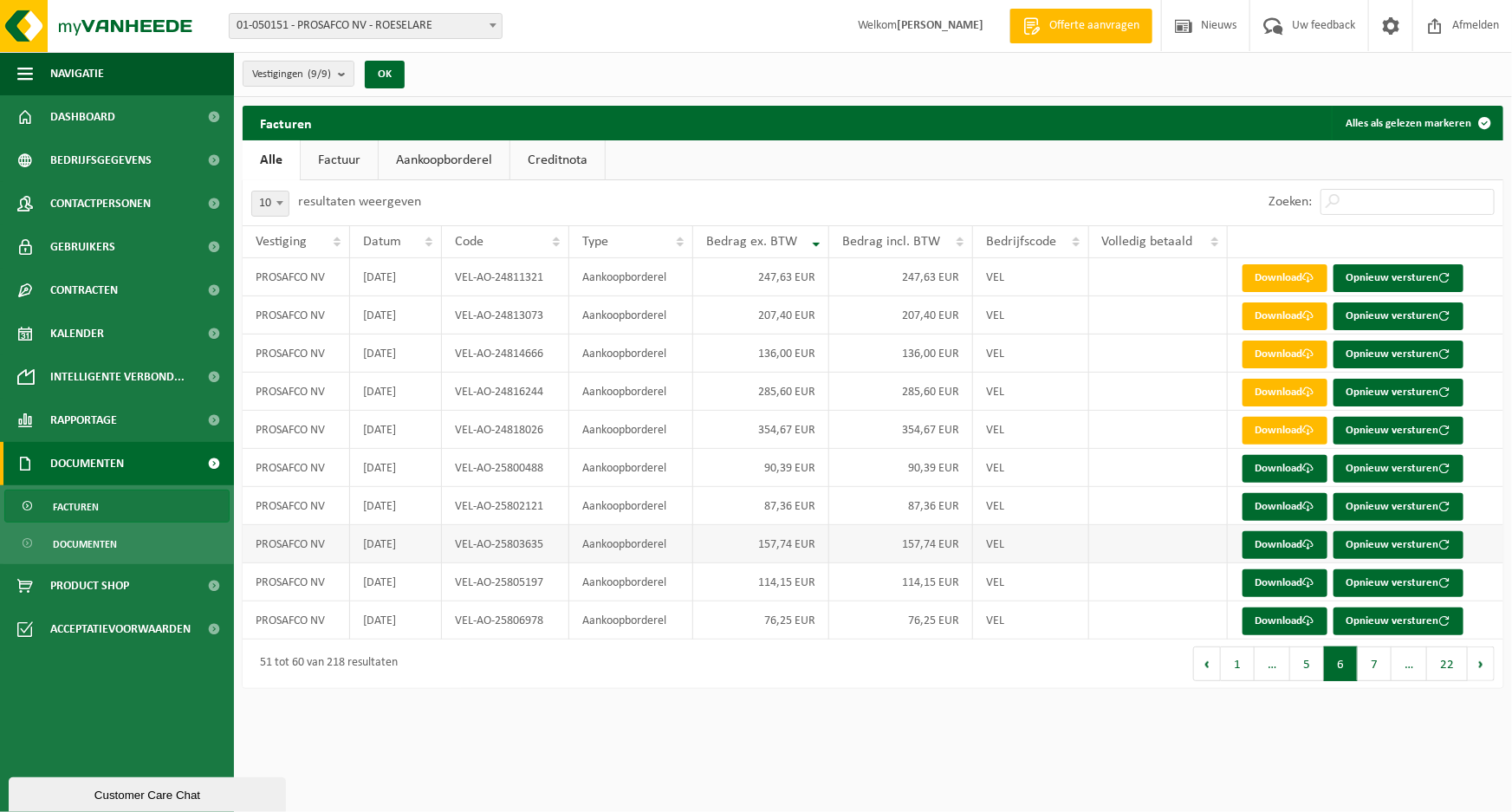
click at [451, 554] on td "VEL-AO-25803635" at bounding box center [506, 544] width 128 height 38
drag, startPoint x: 451, startPoint y: 552, endPoint x: 542, endPoint y: 553, distance: 91.0
click at [542, 553] on td "VEL-AO-25803635" at bounding box center [506, 544] width 128 height 38
copy td "VEL-AO-25803635"
click at [1280, 552] on link "Download" at bounding box center [1285, 545] width 85 height 28
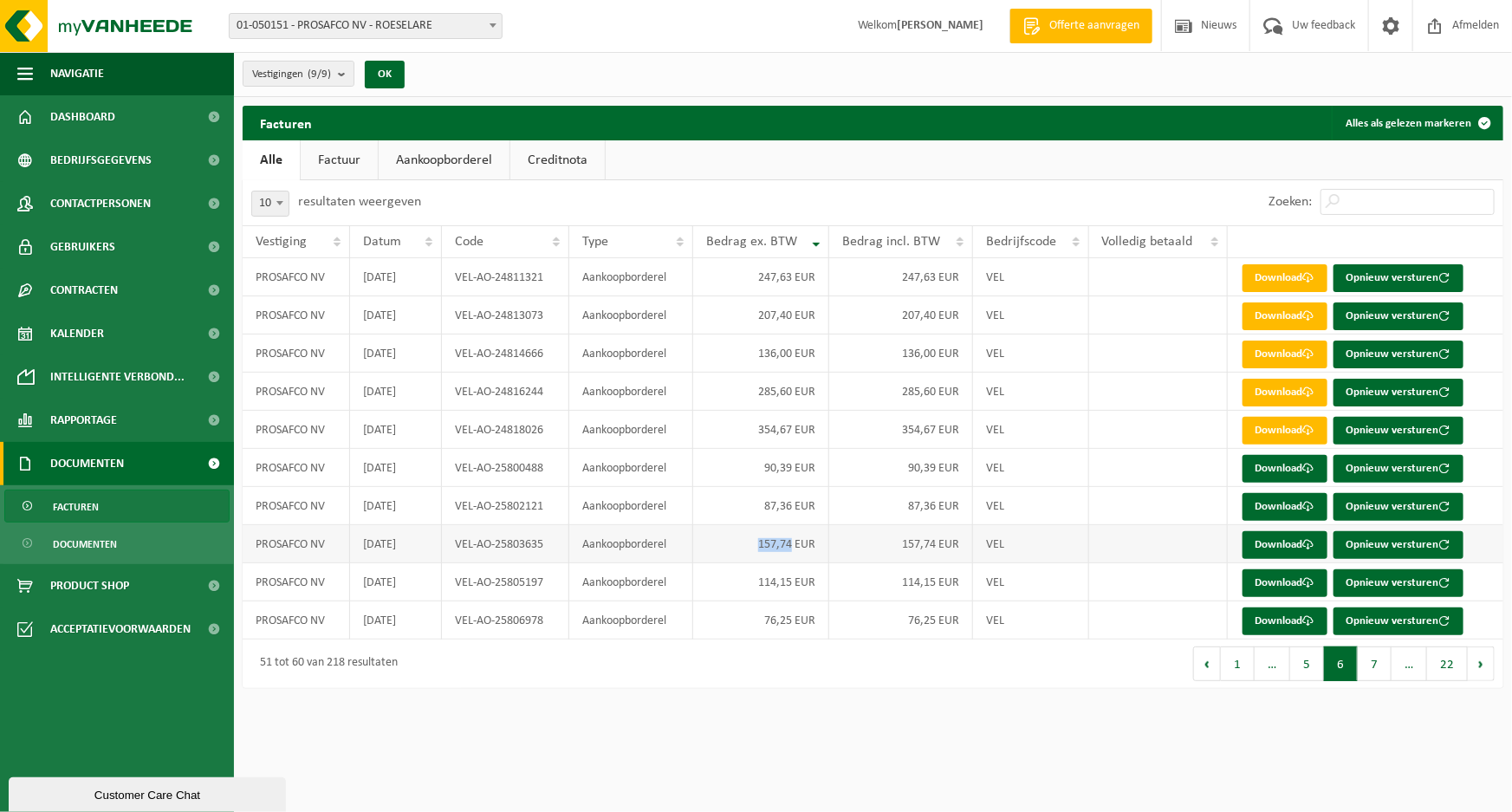
drag, startPoint x: 751, startPoint y: 551, endPoint x: 791, endPoint y: 551, distance: 40.0
click at [791, 551] on td "157,74 EUR" at bounding box center [761, 544] width 136 height 38
drag, startPoint x: 545, startPoint y: 588, endPoint x: 456, endPoint y: 591, distance: 89.1
click at [451, 591] on td "VEL-AO-25805197" at bounding box center [506, 582] width 128 height 38
copy td "VEL-AO-25805197"
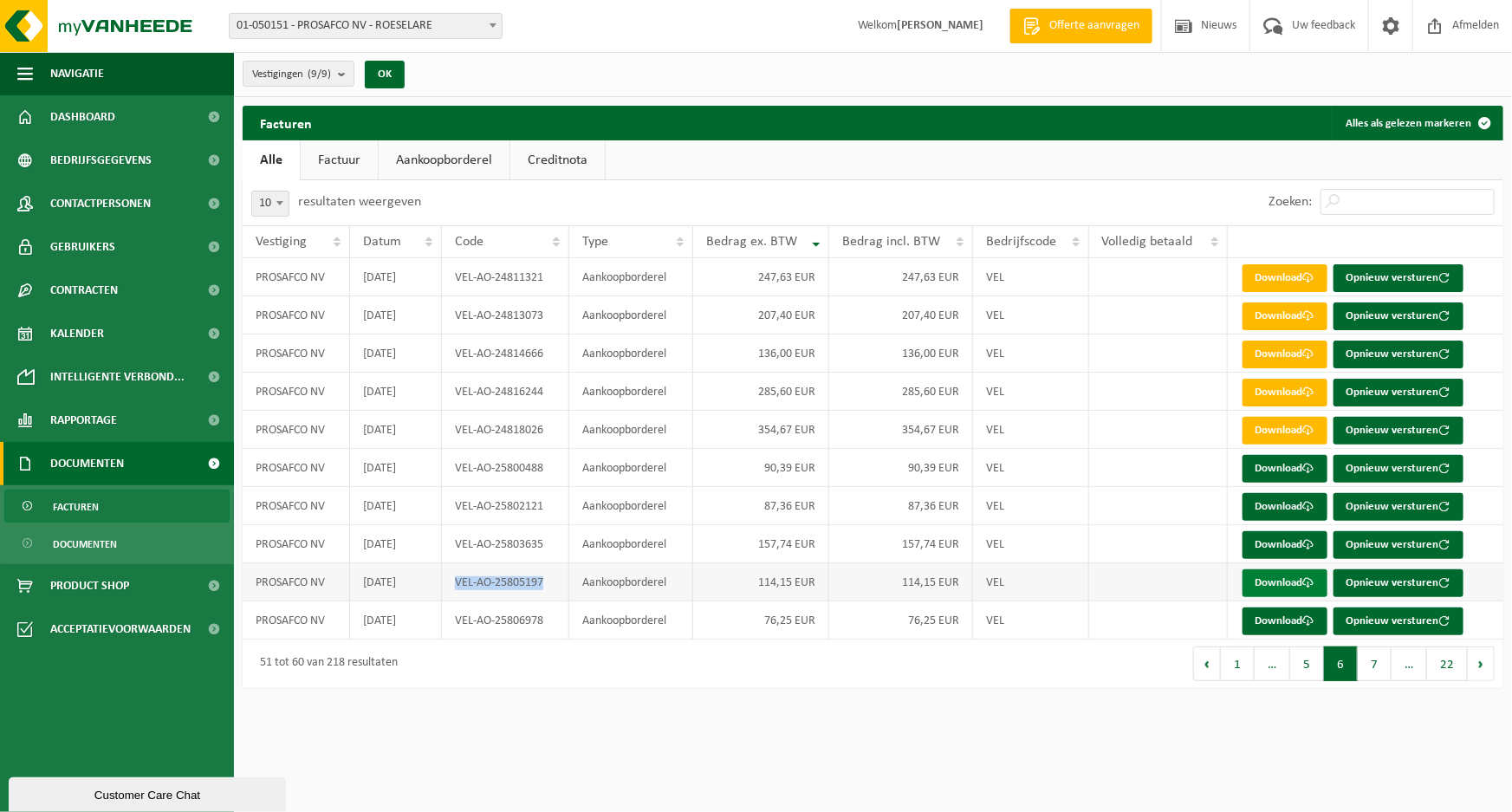
click at [1291, 583] on link "Download" at bounding box center [1285, 583] width 85 height 28
drag, startPoint x: 548, startPoint y: 626, endPoint x: 462, endPoint y: 629, distance: 86.1
click at [455, 629] on td "VEL-AO-25806978" at bounding box center [506, 620] width 128 height 38
copy td "VEL-AO-25806978"
click at [1265, 627] on link "Download" at bounding box center [1285, 621] width 85 height 28
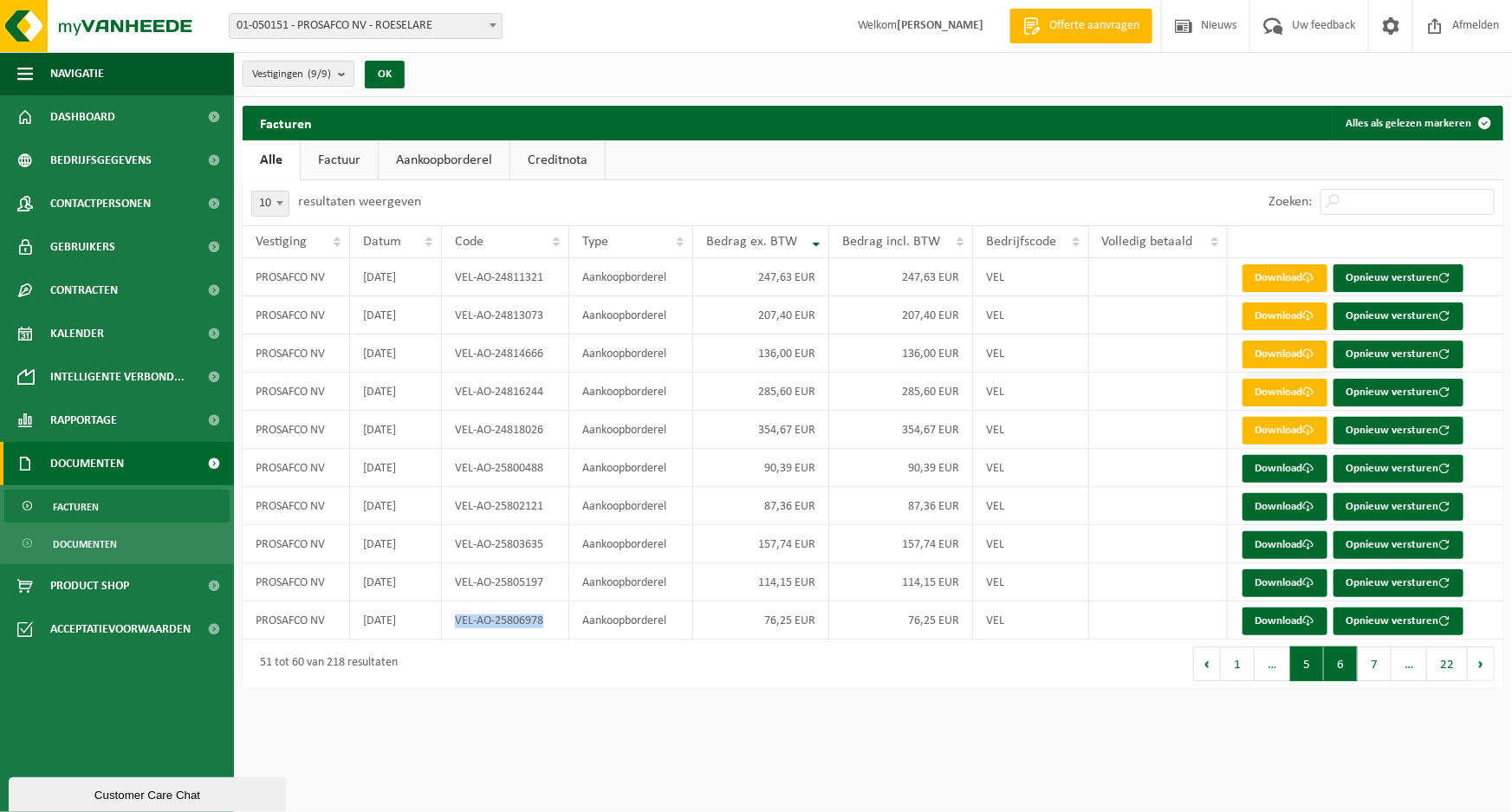
click at [1313, 672] on button "5" at bounding box center [1307, 663] width 34 height 34
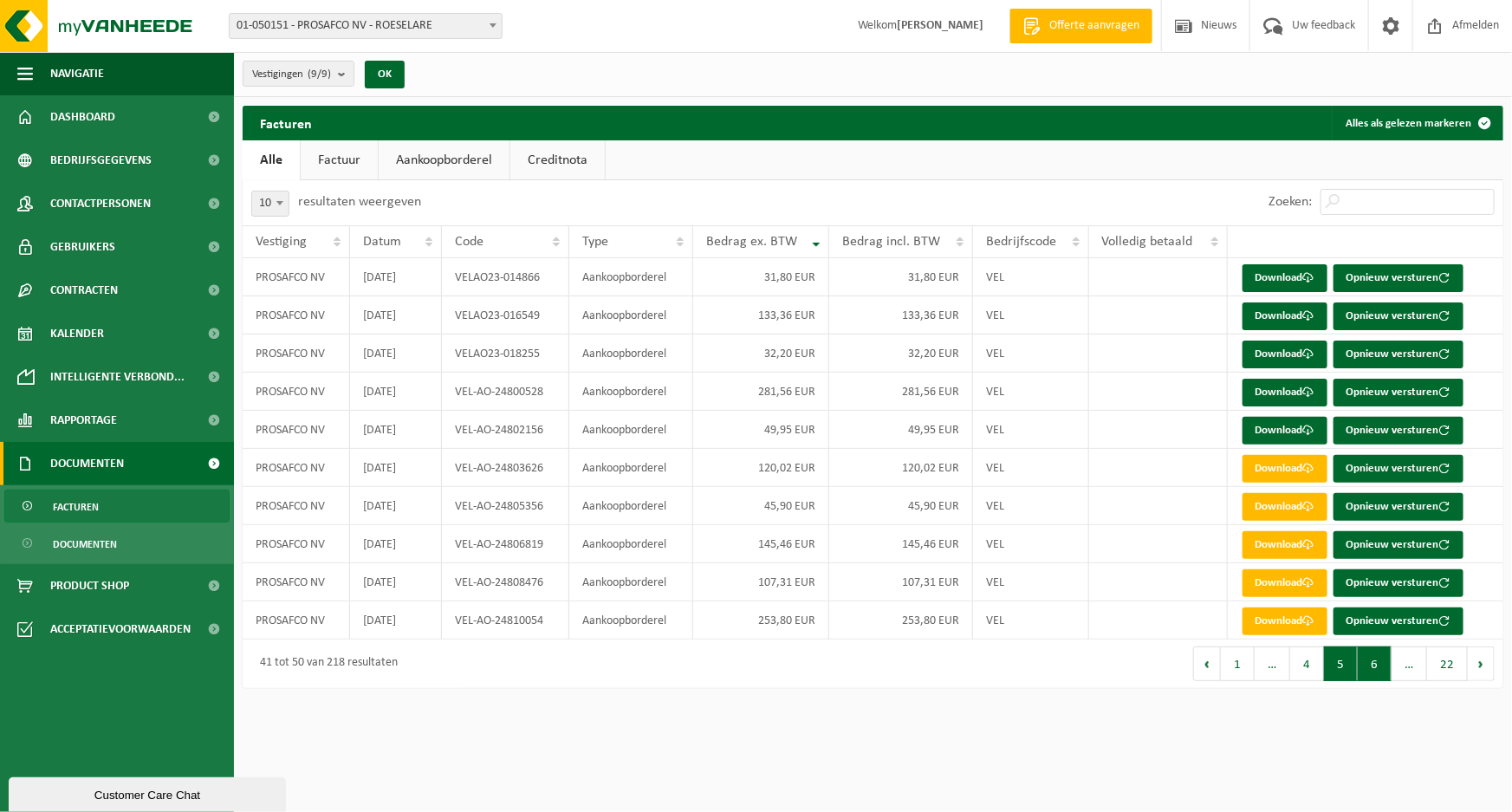
click at [1381, 675] on button "6" at bounding box center [1375, 663] width 34 height 34
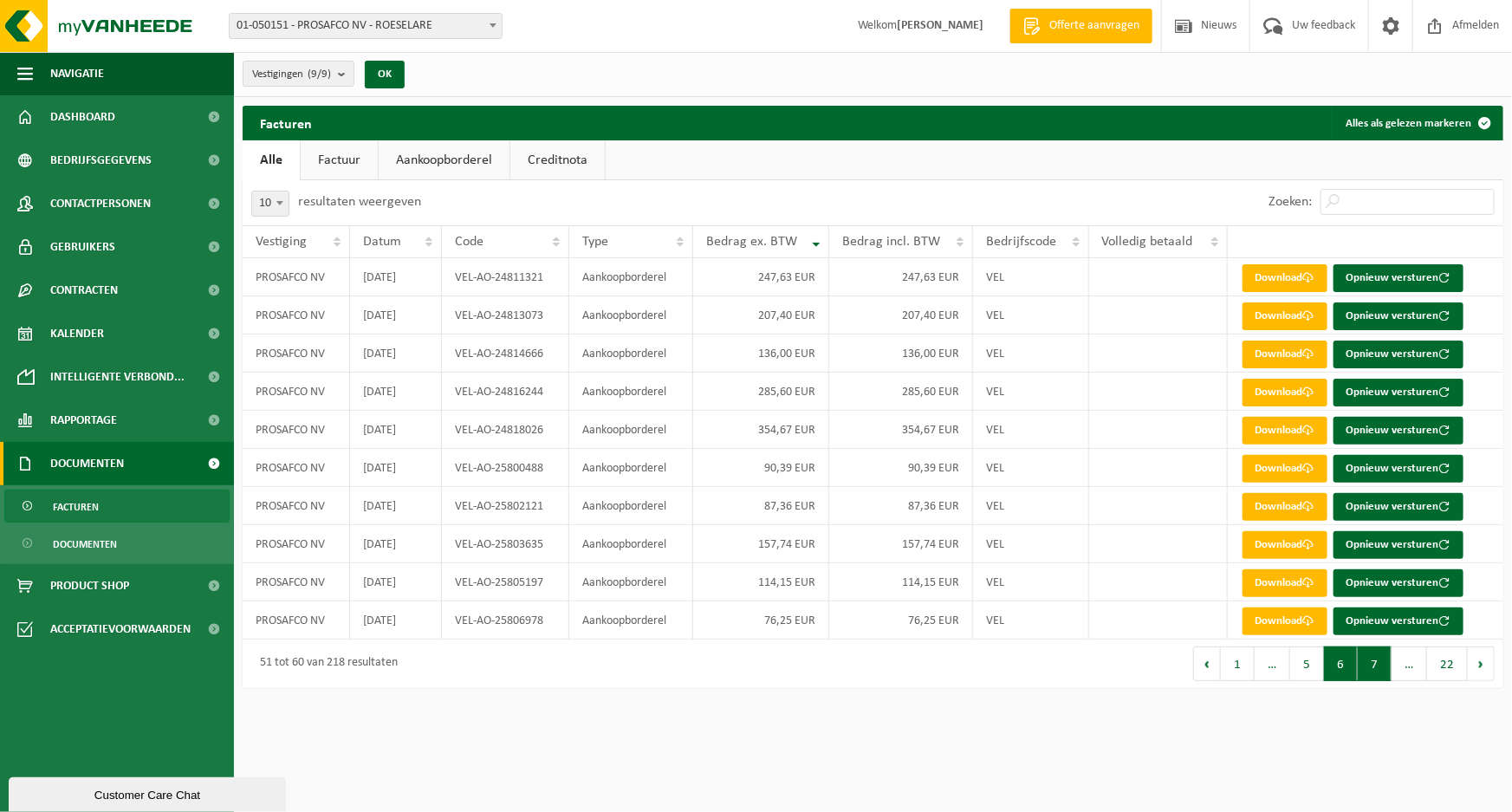
click at [1385, 668] on button "7" at bounding box center [1375, 663] width 34 height 34
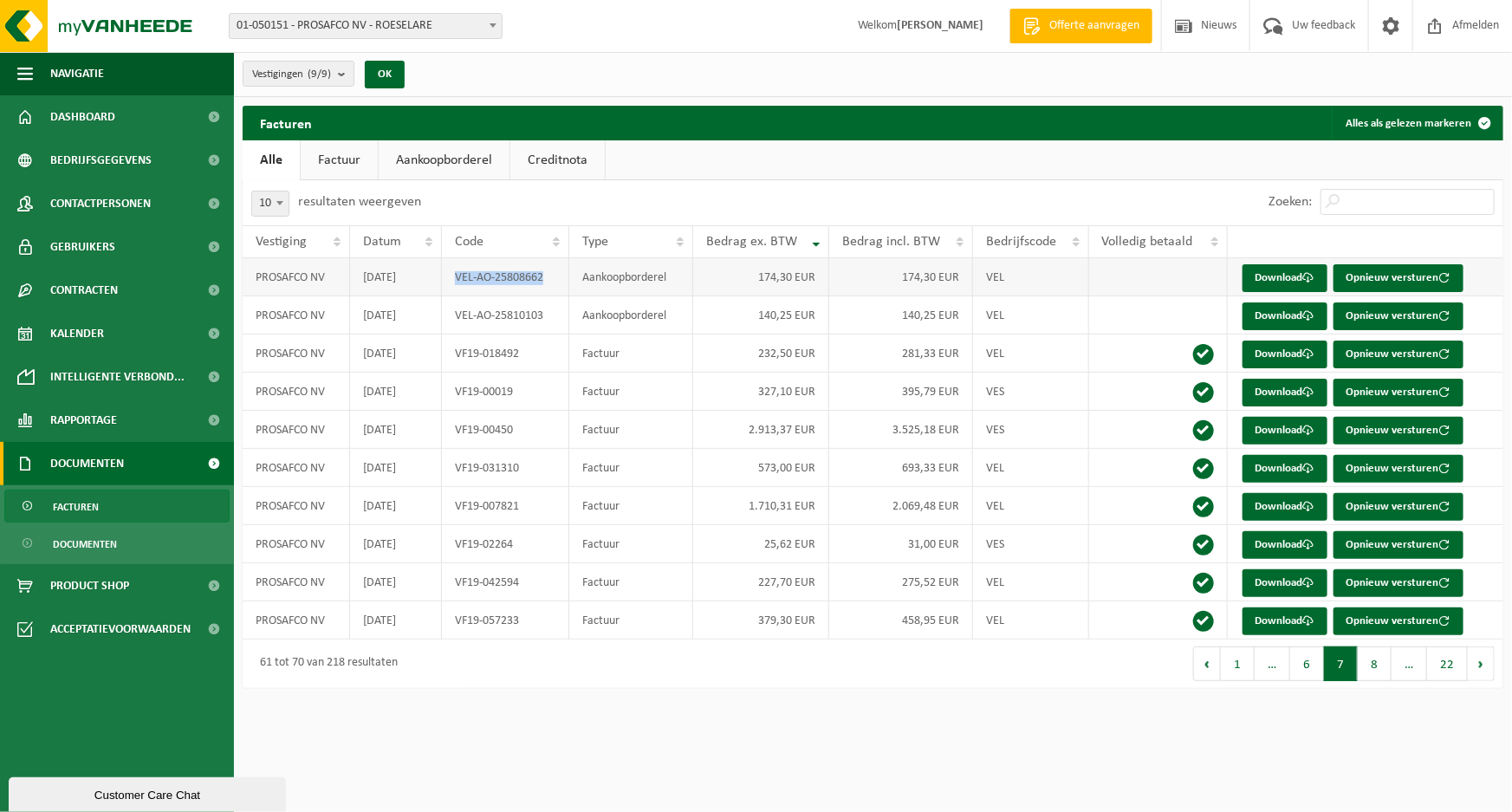
drag, startPoint x: 544, startPoint y: 280, endPoint x: 457, endPoint y: 281, distance: 87.0
click at [457, 281] on td "VEL-AO-25808662" at bounding box center [506, 278] width 128 height 38
copy td "VEL-AO-25808662"
click at [1271, 283] on link "Download" at bounding box center [1285, 278] width 85 height 28
drag, startPoint x: 542, startPoint y: 318, endPoint x: 468, endPoint y: 319, distance: 74.0
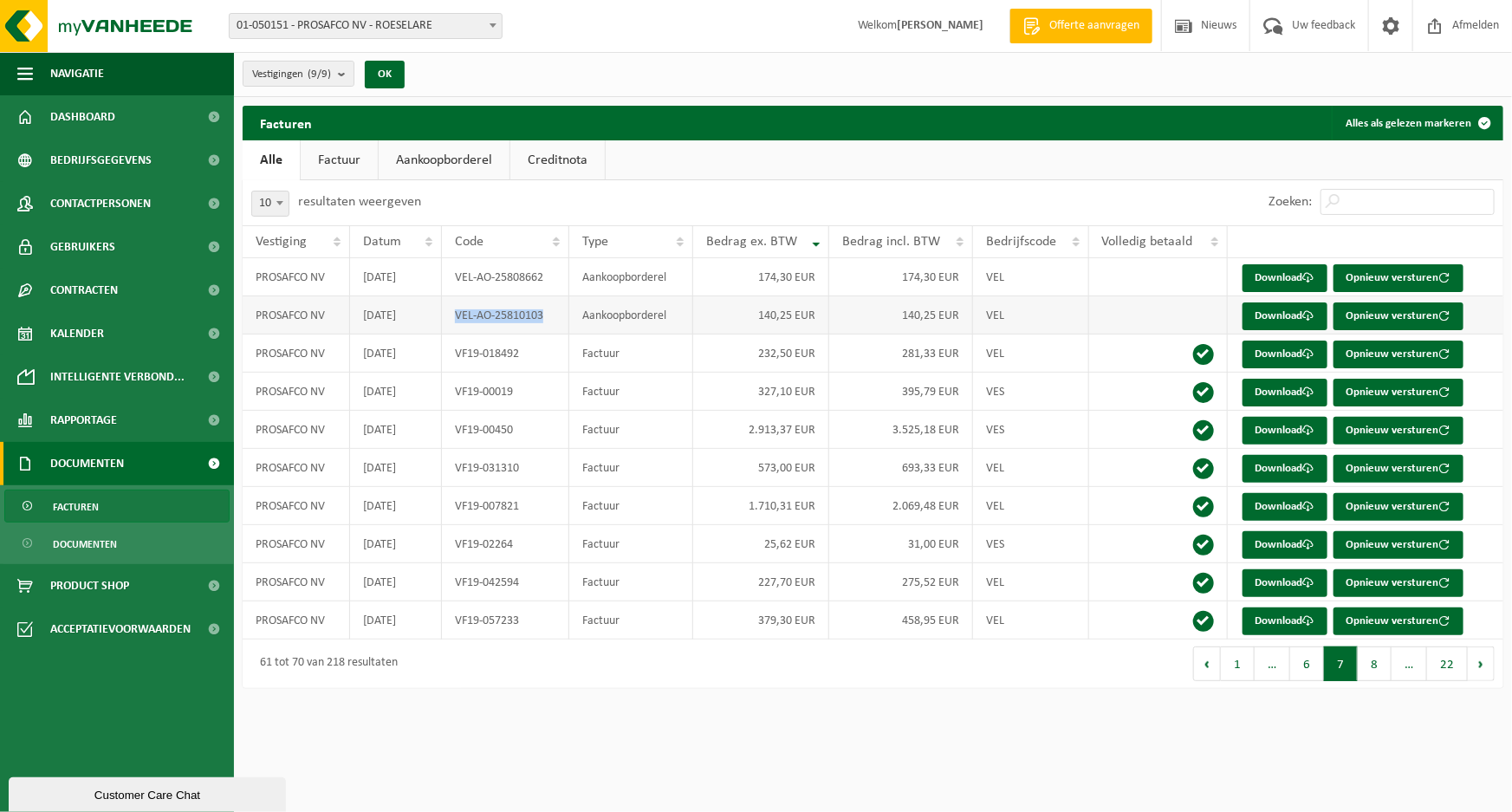
click at [451, 321] on td "VEL-AO-25810103" at bounding box center [506, 315] width 128 height 38
copy td "VEL-AO-25810103"
click at [1266, 314] on link "Download" at bounding box center [1285, 316] width 85 height 28
click at [1373, 670] on button "8" at bounding box center [1375, 663] width 34 height 34
click at [1434, 667] on button "22" at bounding box center [1447, 663] width 41 height 34
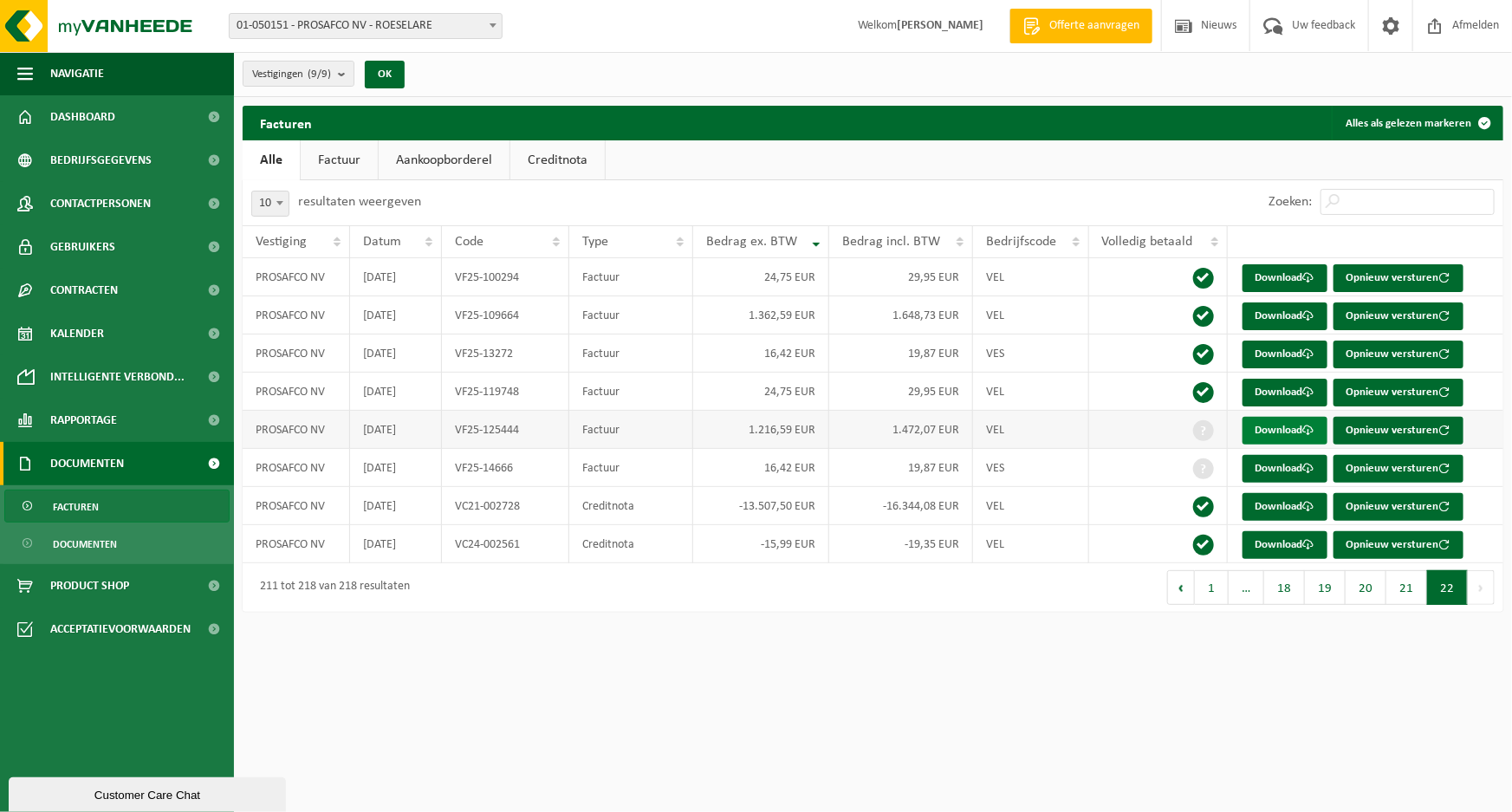
click at [1279, 436] on link "Download" at bounding box center [1285, 431] width 85 height 28
click at [1261, 470] on link "Download" at bounding box center [1285, 469] width 85 height 28
click at [1487, 24] on span "Afmelden" at bounding box center [1476, 25] width 56 height 51
